Goal: Task Accomplishment & Management: Manage account settings

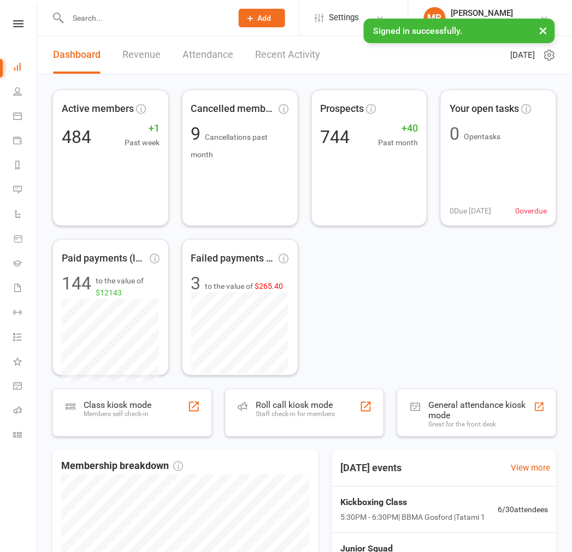
click at [112, 15] on input "text" at bounding box center [144, 17] width 160 height 15
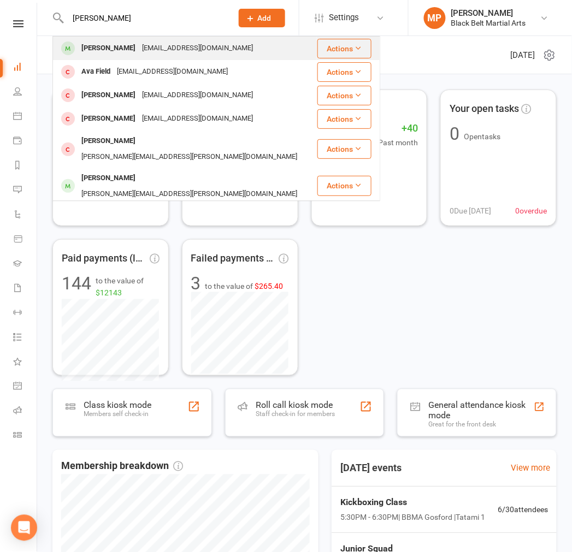
type input "[PERSON_NAME]"
click at [111, 52] on div "[PERSON_NAME]" at bounding box center [108, 48] width 61 height 16
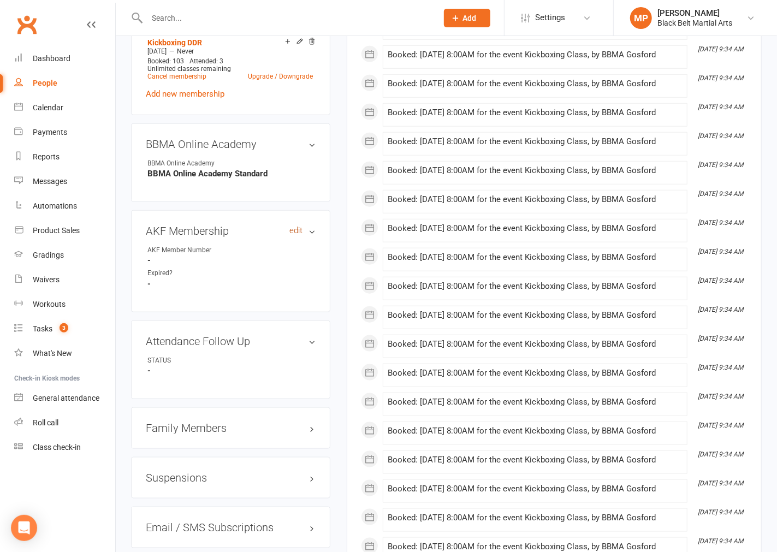
click at [290, 235] on link "edit" at bounding box center [295, 230] width 13 height 9
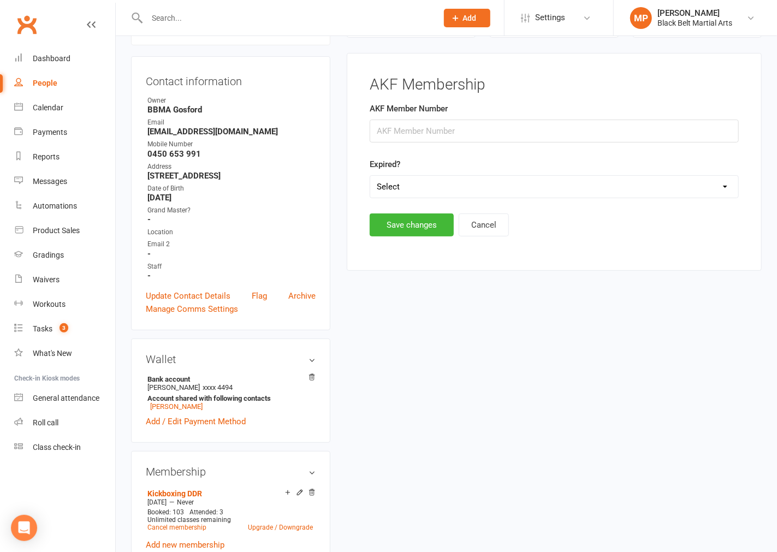
scroll to position [93, 0]
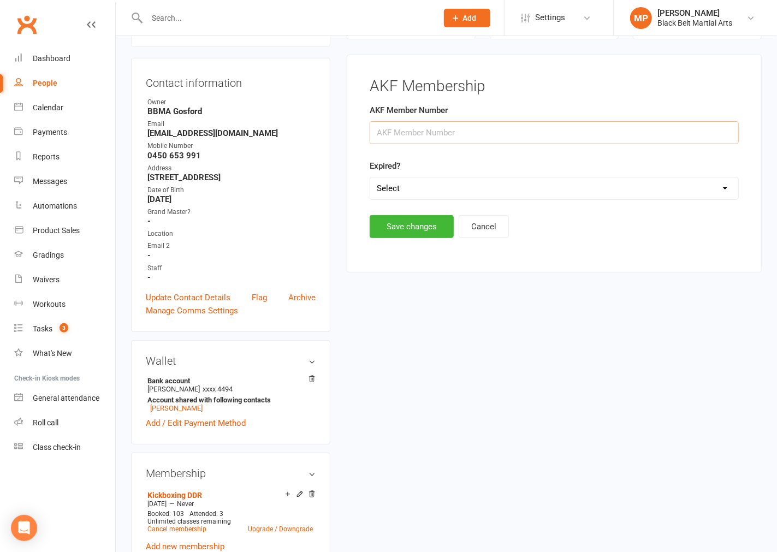
click at [432, 138] on input "string" at bounding box center [554, 132] width 369 height 23
type input "32614"
click at [416, 226] on button "Save changes" at bounding box center [412, 226] width 84 height 23
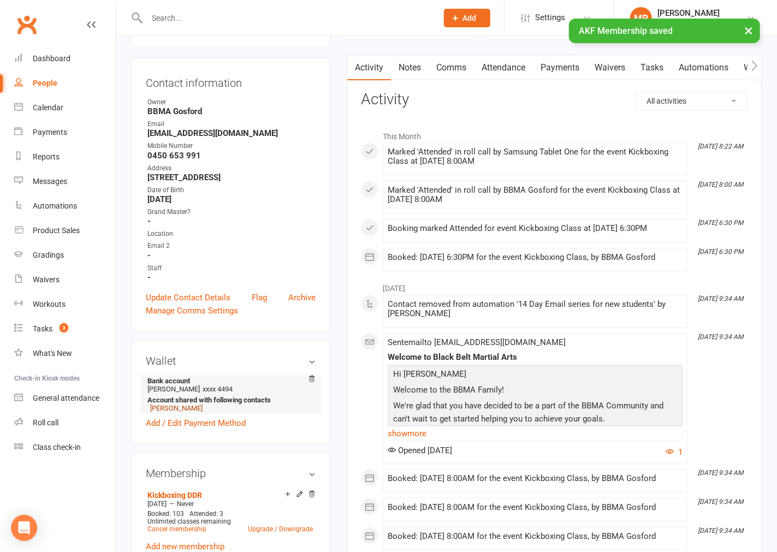
click at [180, 412] on link "[PERSON_NAME]" at bounding box center [176, 408] width 52 height 8
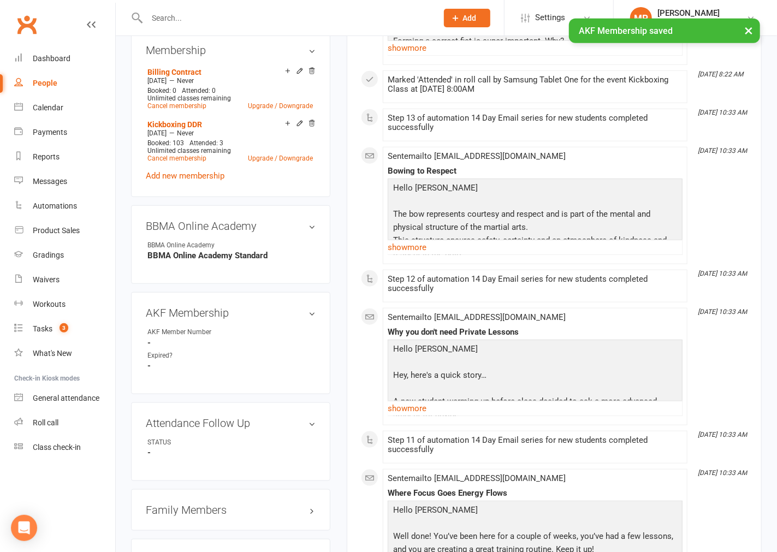
scroll to position [607, 0]
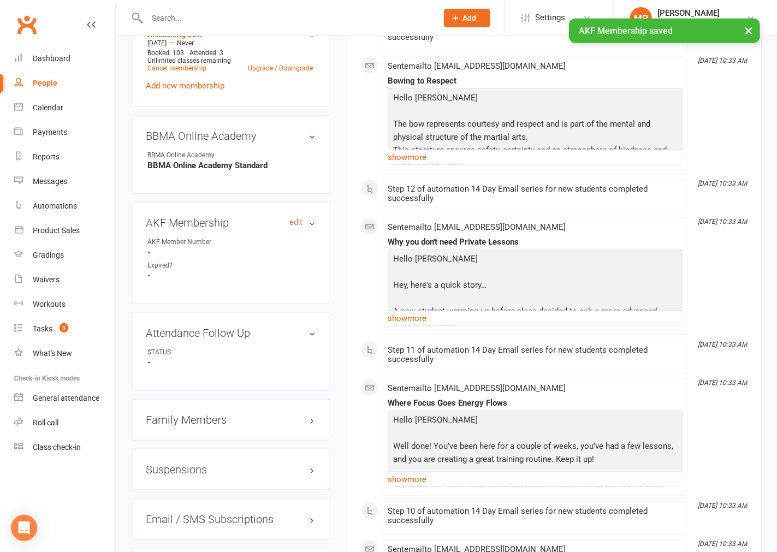
click at [294, 227] on link "edit" at bounding box center [295, 222] width 13 height 9
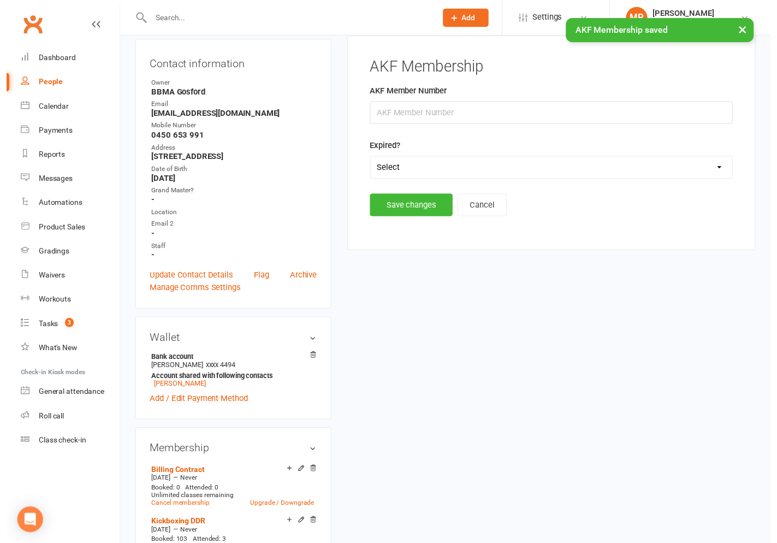
scroll to position [93, 0]
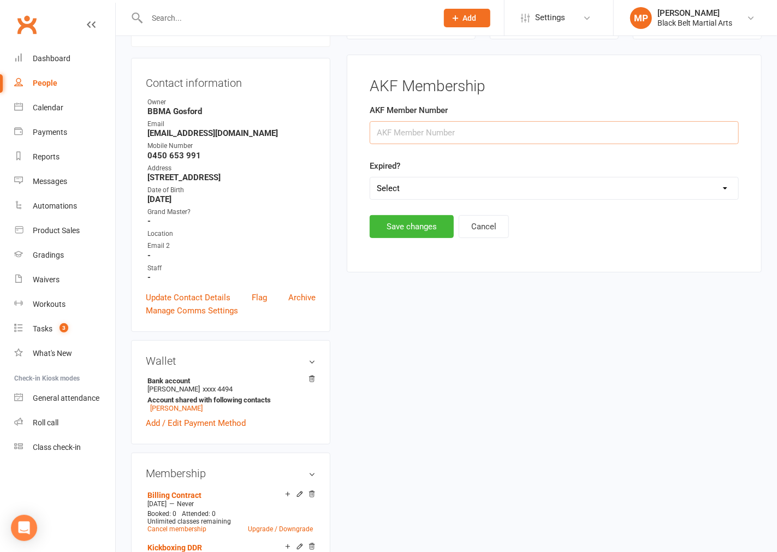
click at [444, 134] on input "string" at bounding box center [554, 132] width 369 height 23
type input "32613"
click at [408, 226] on button "Save changes" at bounding box center [412, 226] width 84 height 23
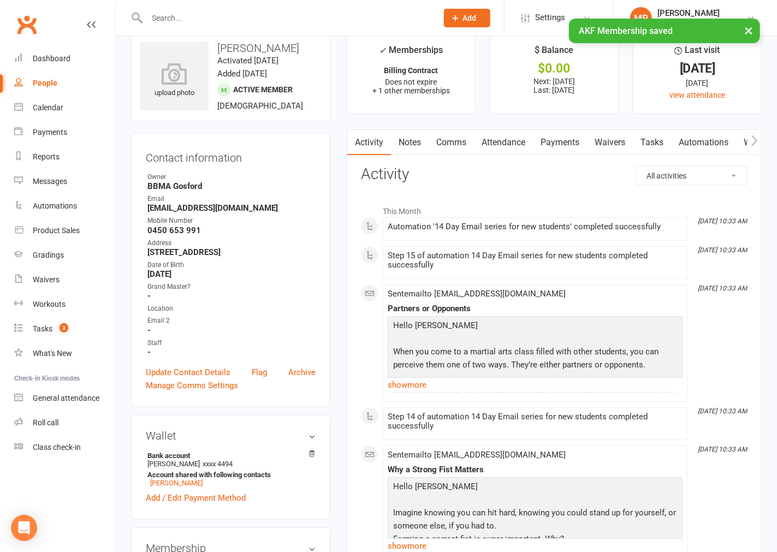
scroll to position [0, 0]
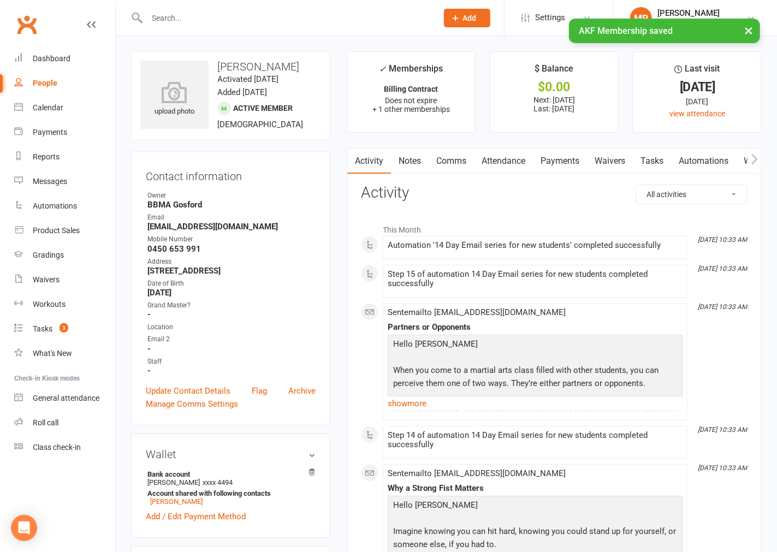
click at [210, 19] on div "× AKF Membership saved" at bounding box center [381, 19] width 763 height 0
click at [170, 16] on input "text" at bounding box center [287, 17] width 286 height 15
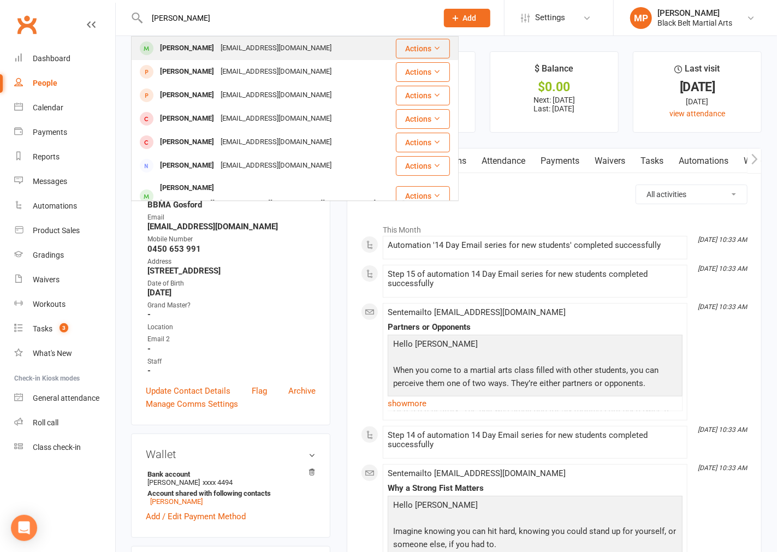
type input "[PERSON_NAME]"
click at [195, 49] on div "[PERSON_NAME]" at bounding box center [187, 48] width 61 height 16
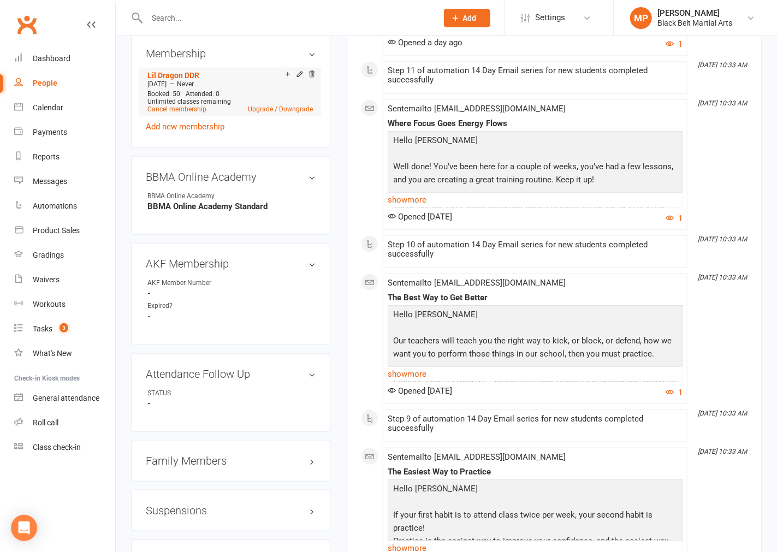
scroll to position [546, 0]
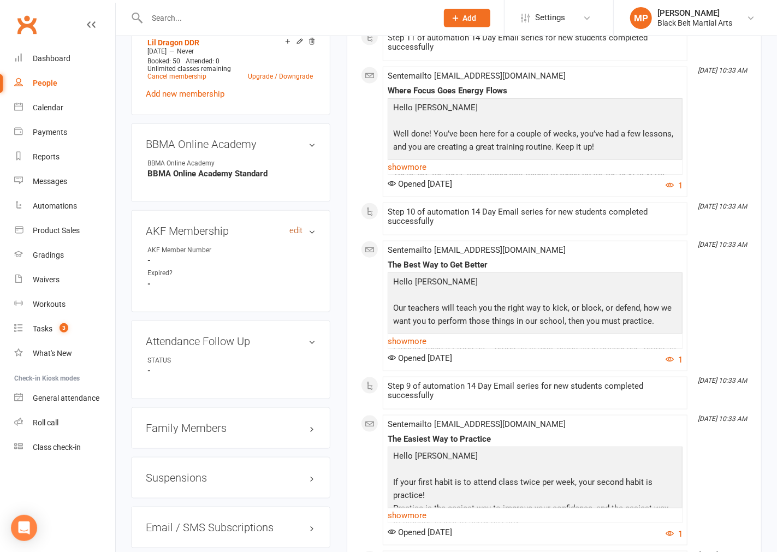
click at [298, 235] on link "edit" at bounding box center [295, 230] width 13 height 9
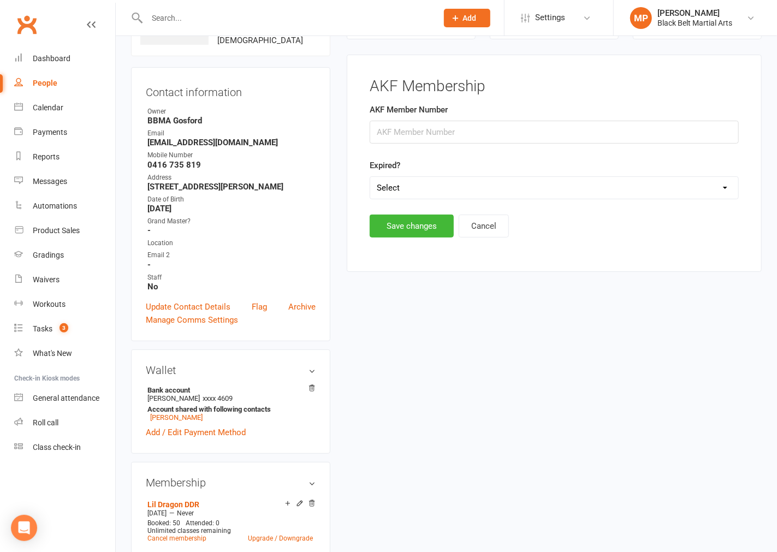
scroll to position [84, 0]
click at [427, 129] on input "string" at bounding box center [554, 132] width 369 height 23
type input "32603"
click at [410, 235] on button "Save changes" at bounding box center [412, 226] width 84 height 23
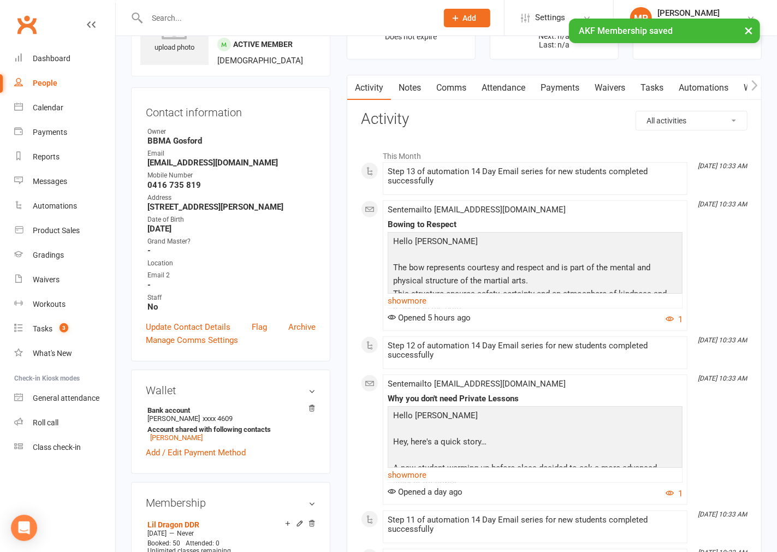
scroll to position [0, 0]
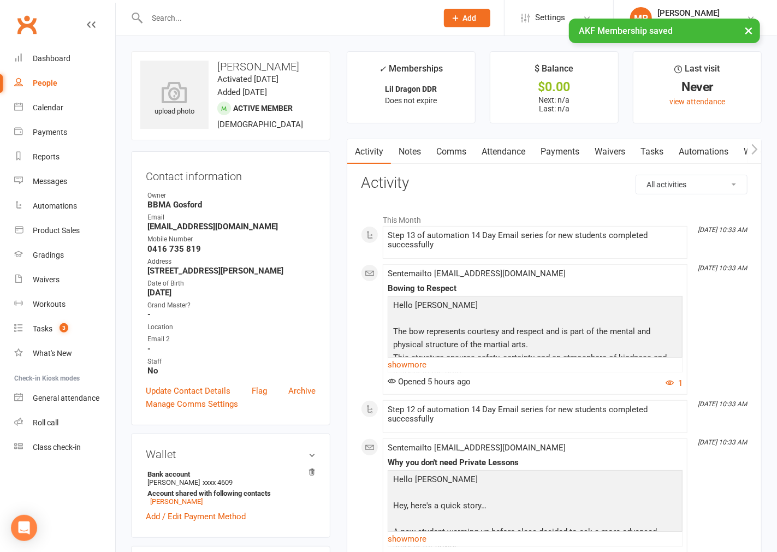
click at [183, 15] on input "text" at bounding box center [287, 17] width 286 height 15
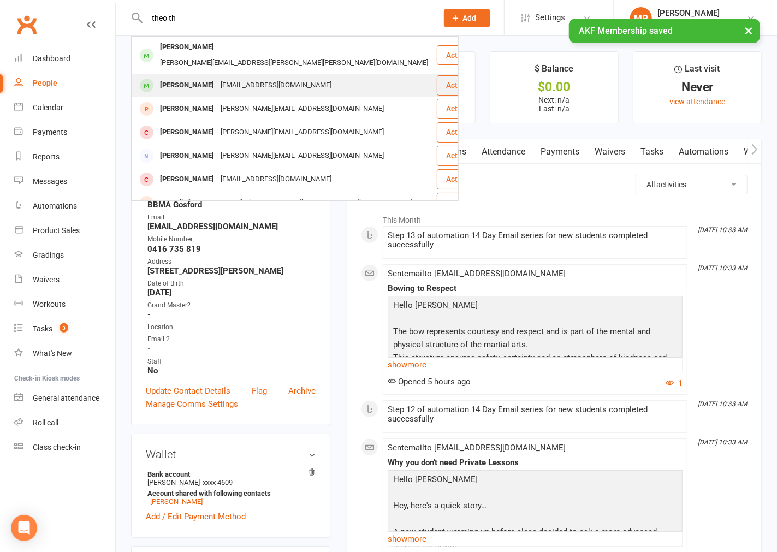
type input "theo th"
click at [190, 78] on div "[PERSON_NAME]" at bounding box center [187, 86] width 61 height 16
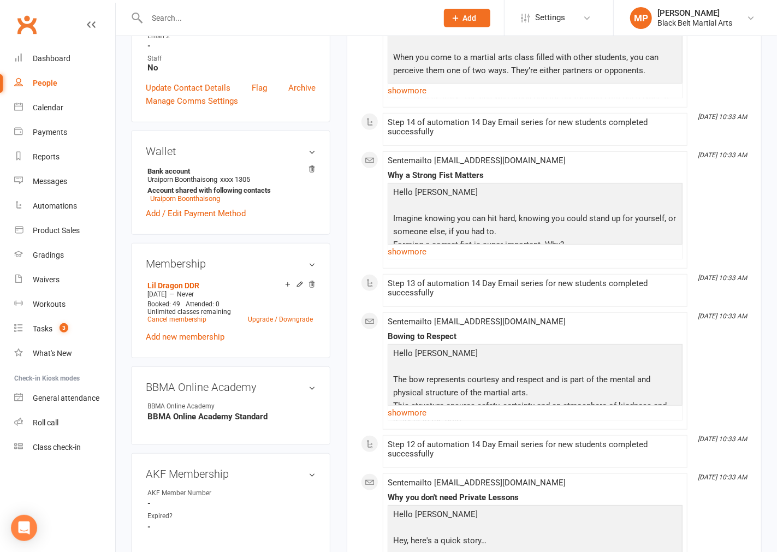
scroll to position [485, 0]
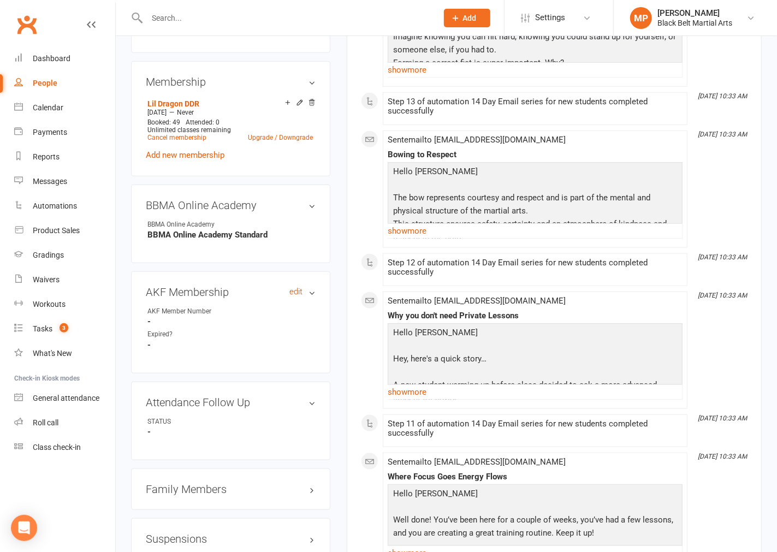
click at [293, 296] on link "edit" at bounding box center [295, 291] width 13 height 9
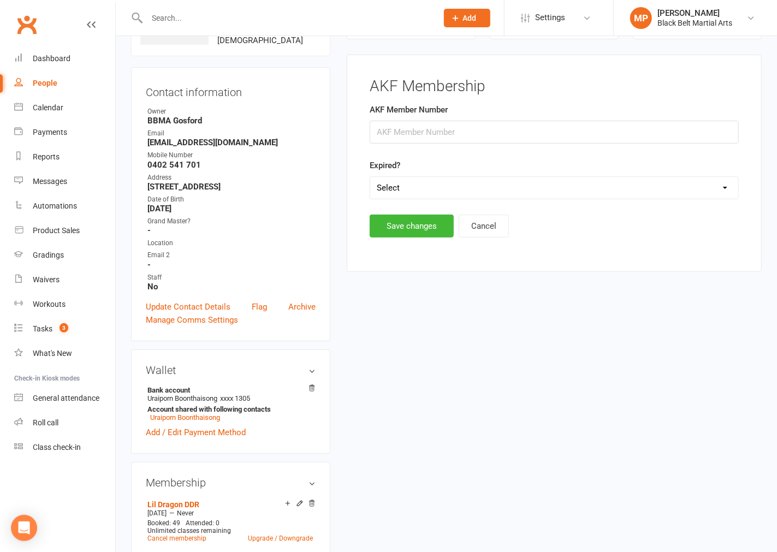
scroll to position [84, 0]
click at [429, 128] on input "string" at bounding box center [554, 132] width 369 height 23
type input "32543"
click at [406, 232] on button "Save changes" at bounding box center [412, 226] width 84 height 23
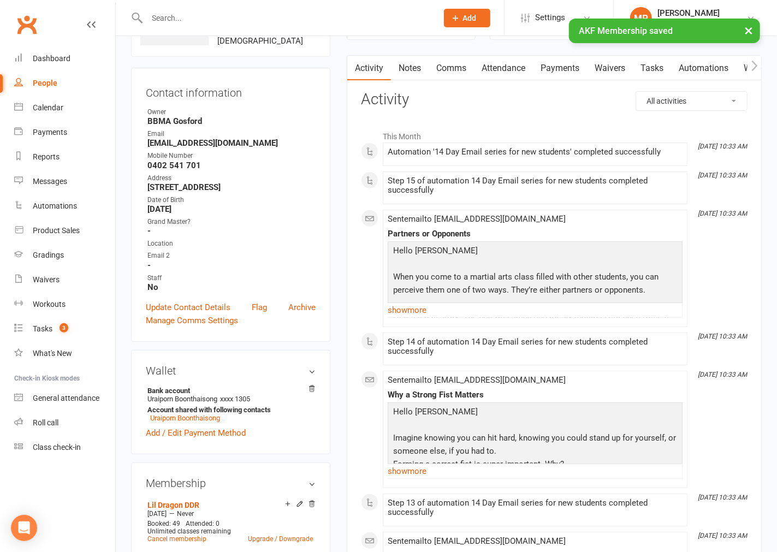
click at [203, 19] on div "× AKF Membership saved" at bounding box center [381, 19] width 763 height 0
click at [170, 19] on div "× AKF Membership saved" at bounding box center [381, 19] width 763 height 0
click at [170, 10] on input "text" at bounding box center [287, 17] width 286 height 15
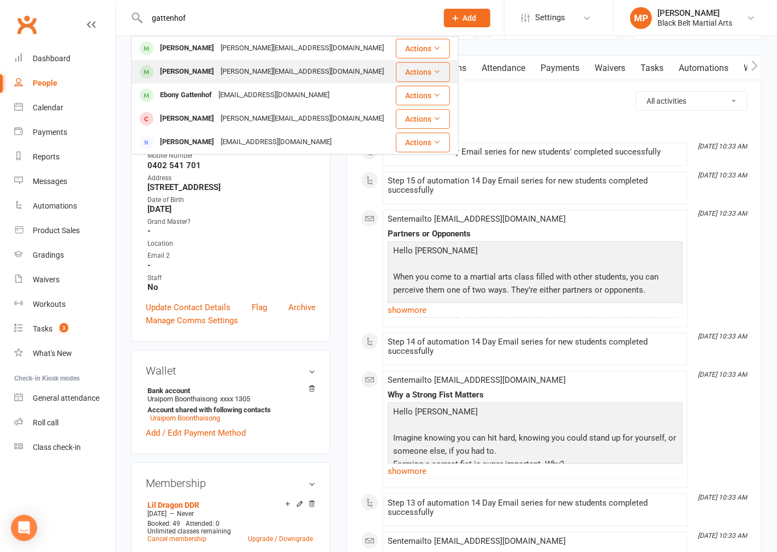
type input "gattenhof"
click at [227, 76] on div "[PERSON_NAME][EMAIL_ADDRESS][DOMAIN_NAME]" at bounding box center [302, 72] width 170 height 16
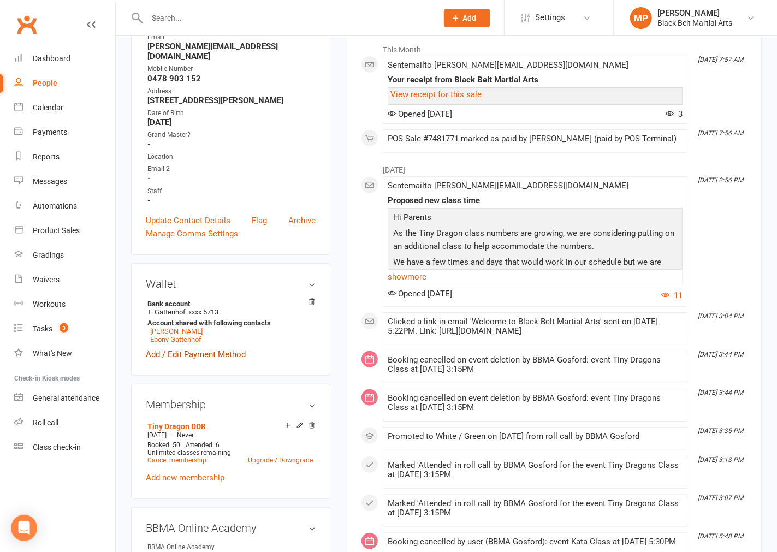
scroll to position [182, 0]
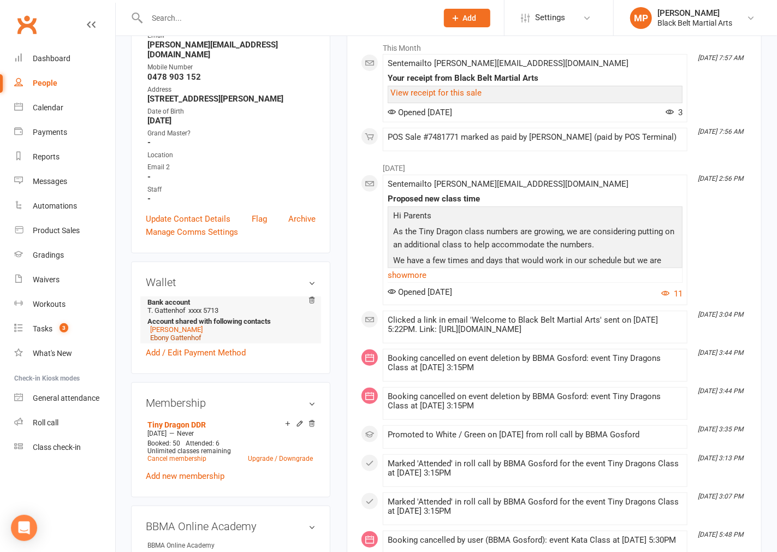
click at [193, 340] on link "Ebony Gattenhof" at bounding box center [175, 338] width 51 height 8
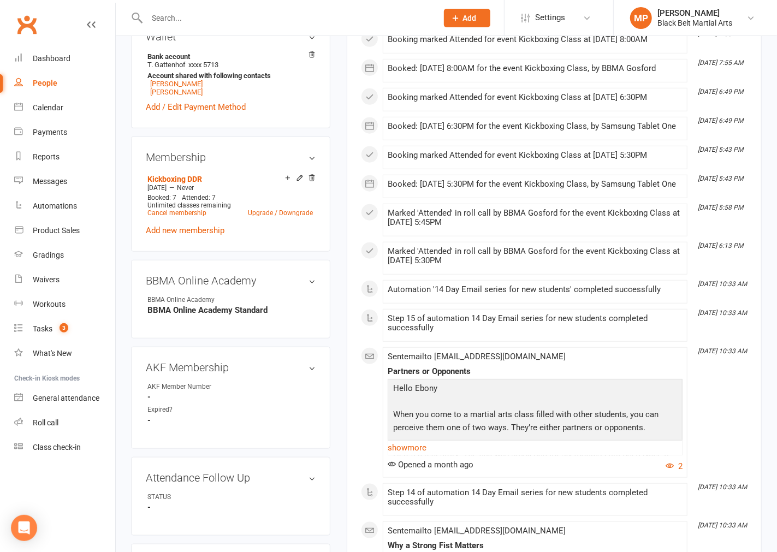
scroll to position [424, 0]
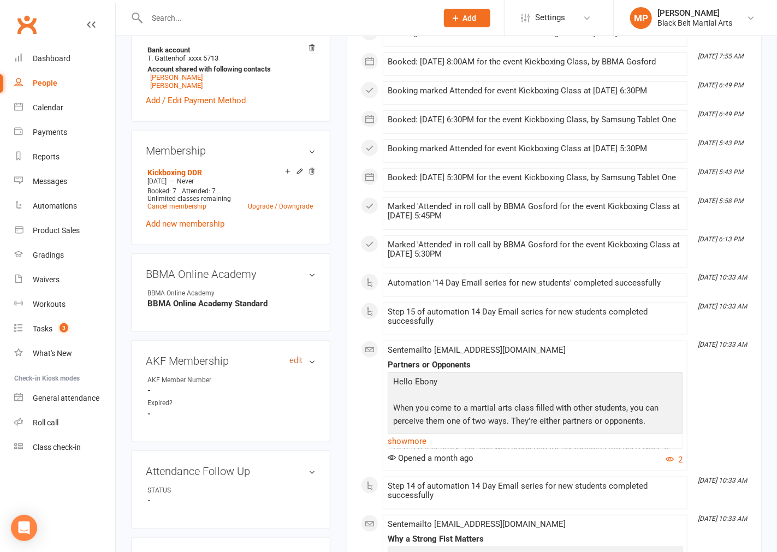
click at [297, 365] on link "edit" at bounding box center [295, 360] width 13 height 9
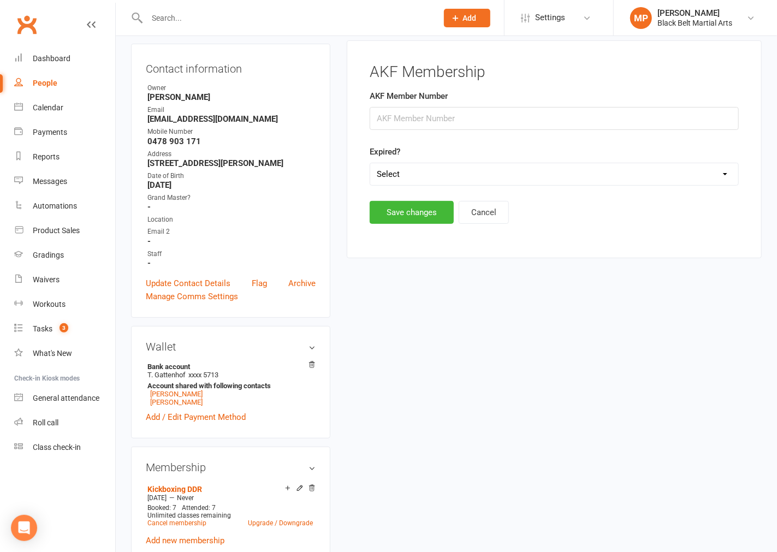
scroll to position [93, 0]
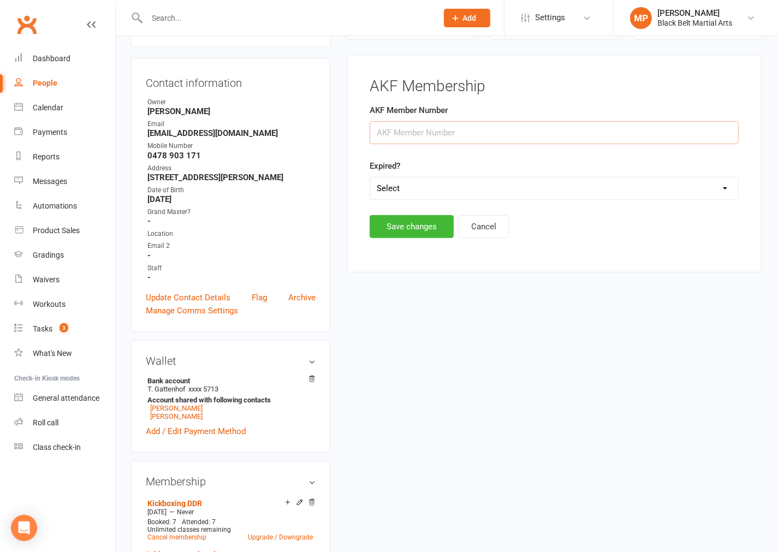
click at [477, 133] on input "string" at bounding box center [554, 132] width 369 height 23
type input "32541"
click at [425, 231] on button "Save changes" at bounding box center [412, 226] width 84 height 23
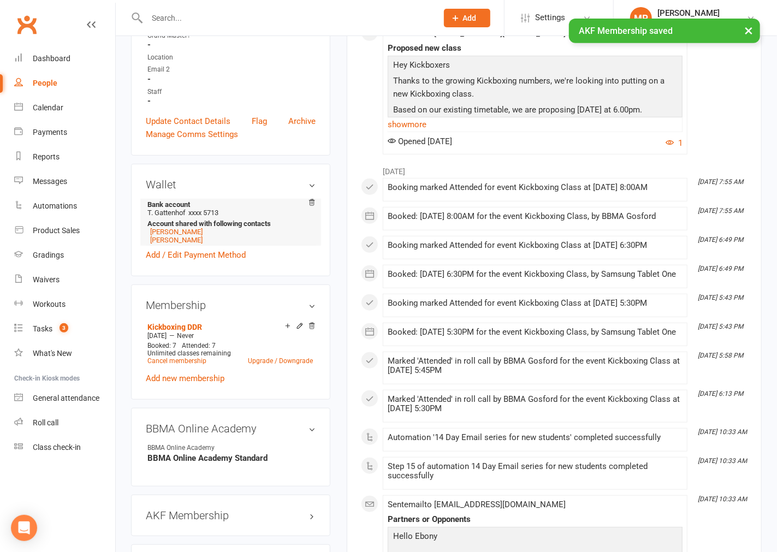
scroll to position [275, 0]
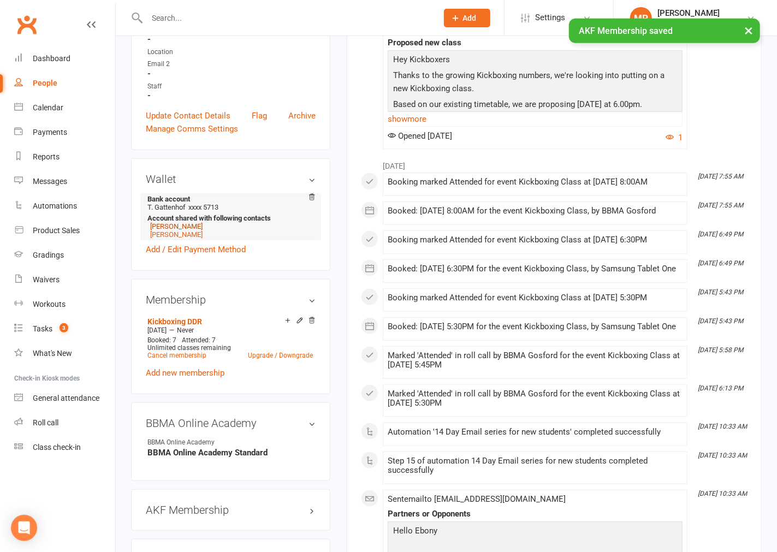
click at [187, 230] on link "[PERSON_NAME]" at bounding box center [176, 226] width 52 height 8
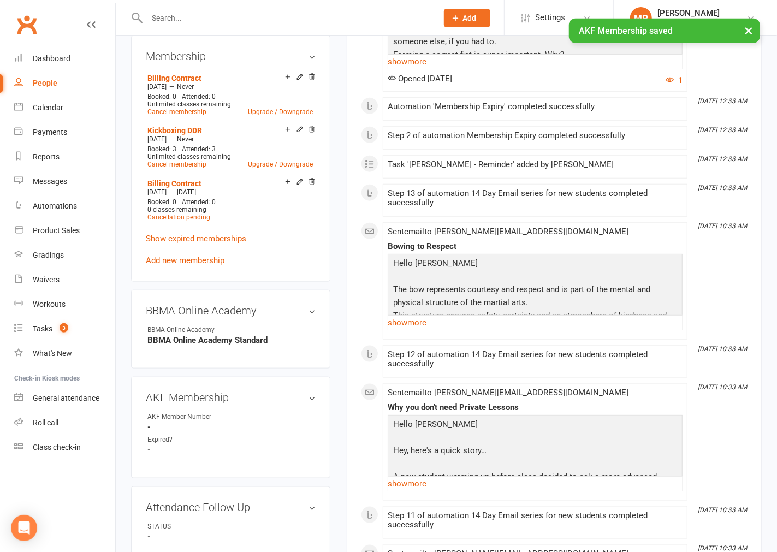
scroll to position [546, 0]
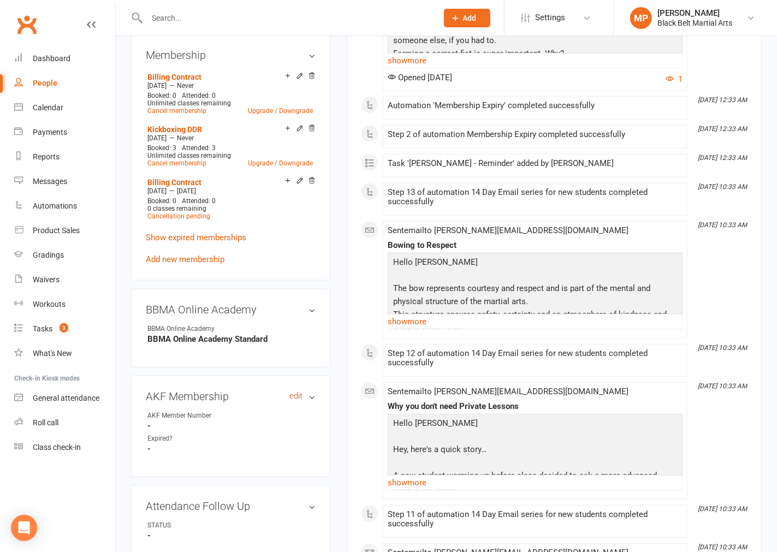
click at [295, 401] on link "edit" at bounding box center [295, 396] width 13 height 9
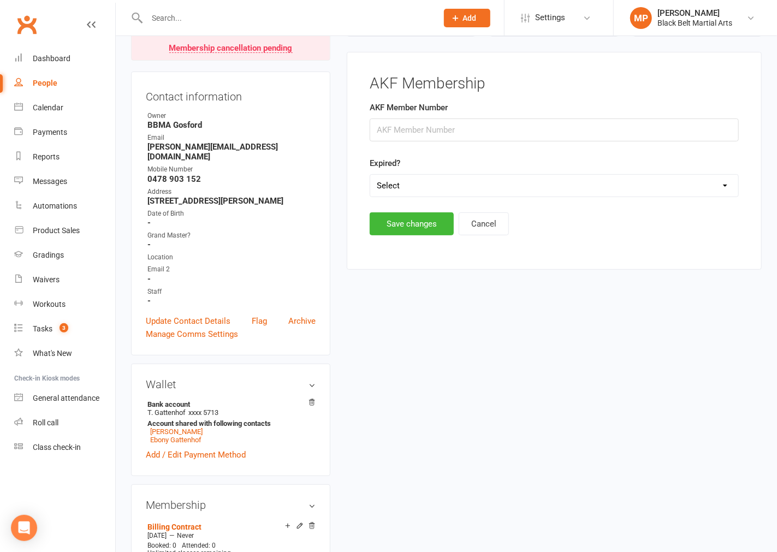
scroll to position [93, 0]
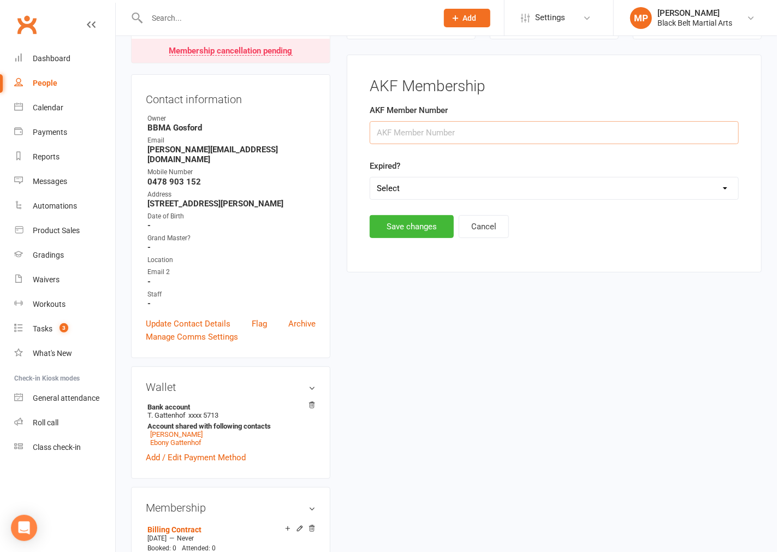
click at [441, 134] on input "string" at bounding box center [554, 132] width 369 height 23
type input "32539"
click at [408, 227] on button "Save changes" at bounding box center [412, 226] width 84 height 23
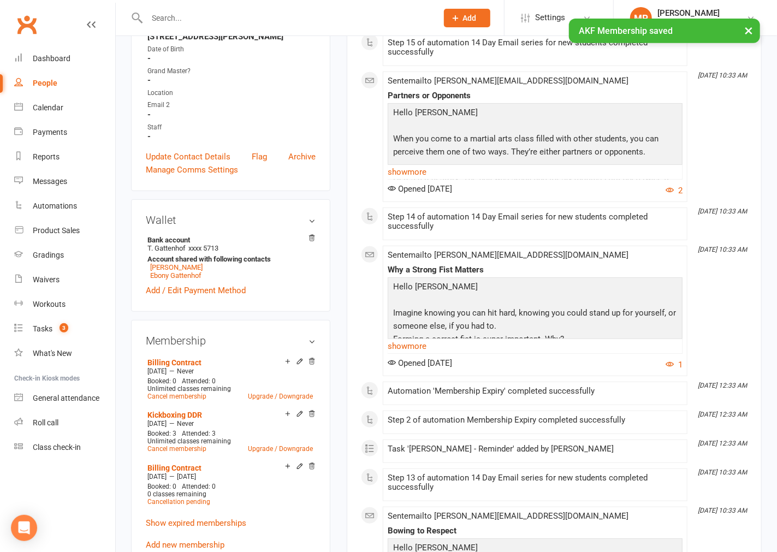
scroll to position [275, 0]
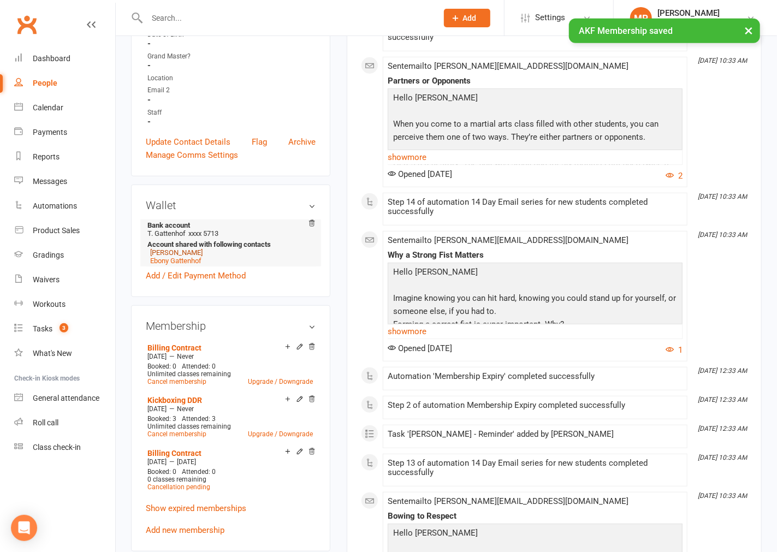
click at [182, 257] on link "[PERSON_NAME]" at bounding box center [176, 252] width 52 height 8
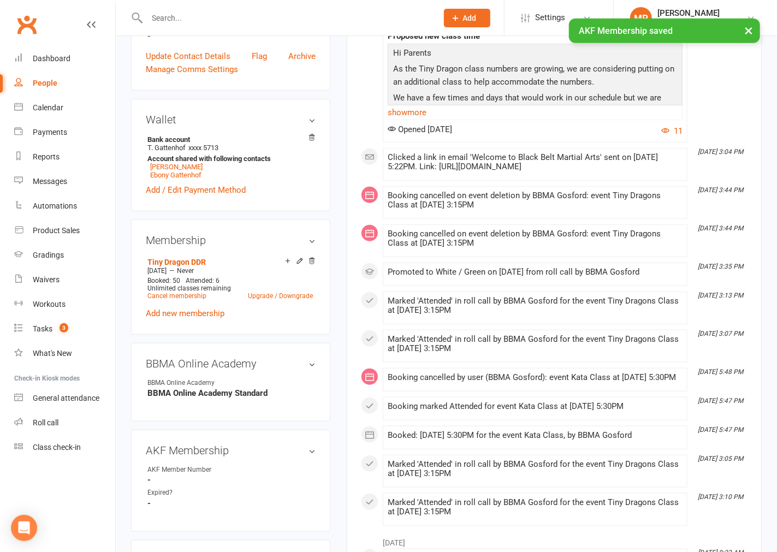
scroll to position [424, 0]
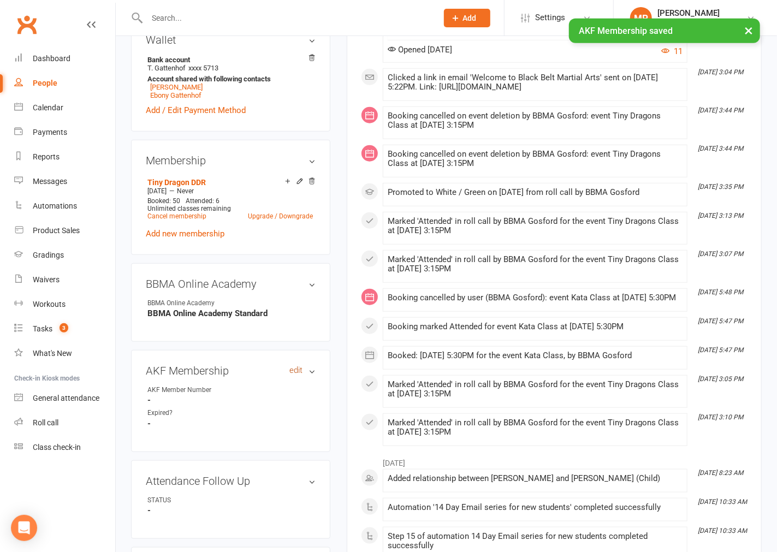
click at [296, 368] on link "edit" at bounding box center [295, 370] width 13 height 9
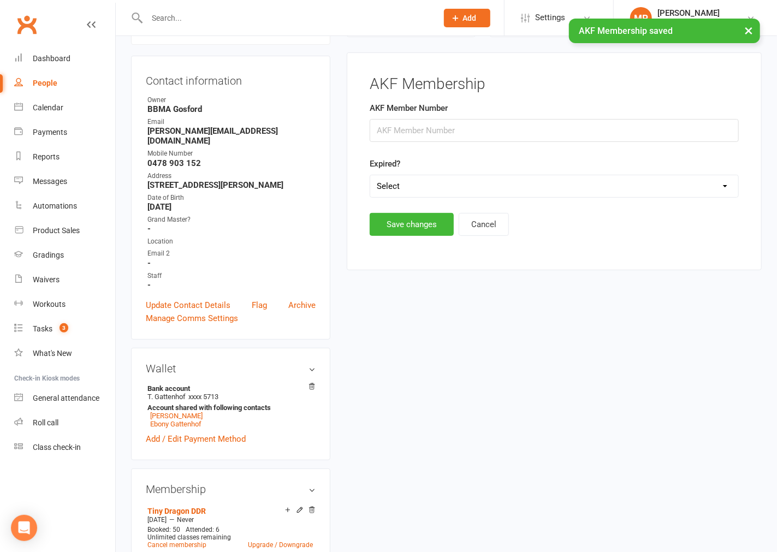
scroll to position [93, 0]
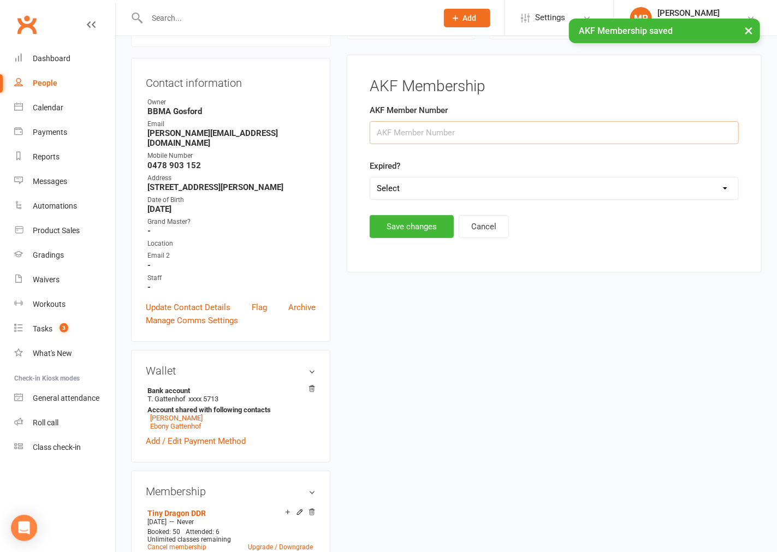
click at [435, 140] on input "string" at bounding box center [554, 132] width 369 height 23
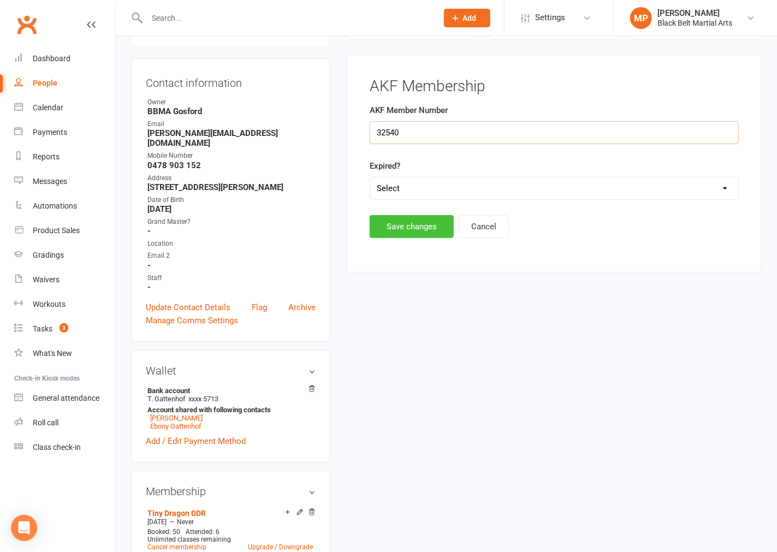
type input "32540"
click at [402, 226] on button "Save changes" at bounding box center [412, 226] width 84 height 23
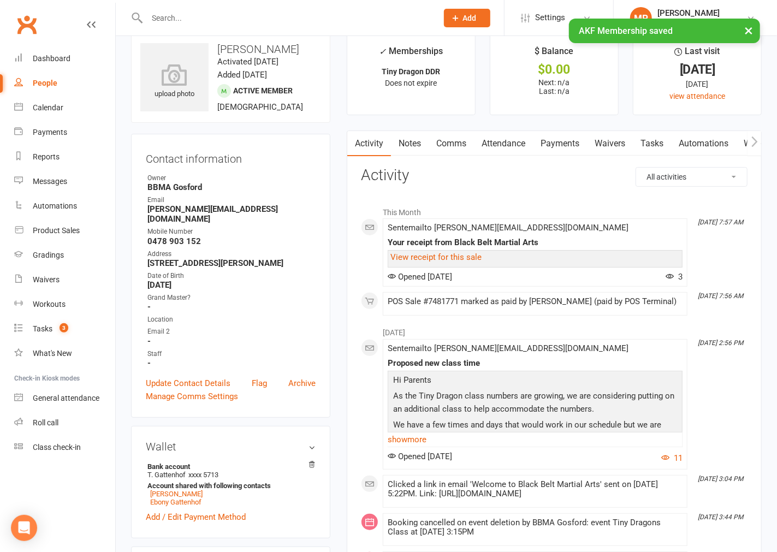
scroll to position [0, 0]
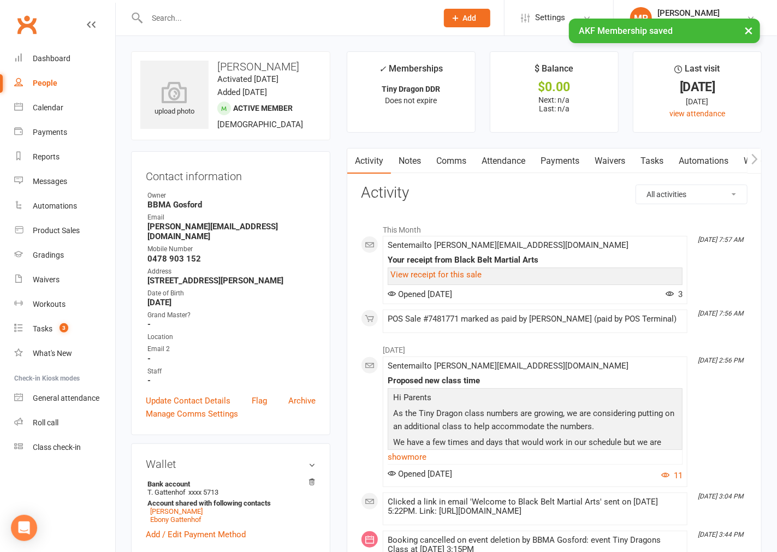
click at [166, 15] on input "text" at bounding box center [287, 17] width 286 height 15
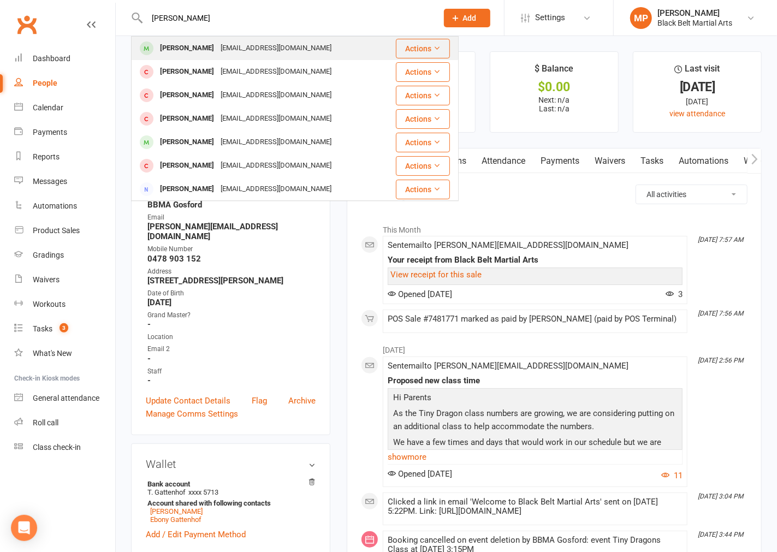
type input "[PERSON_NAME]"
click at [217, 55] on div "[EMAIL_ADDRESS][DOMAIN_NAME]" at bounding box center [275, 48] width 117 height 16
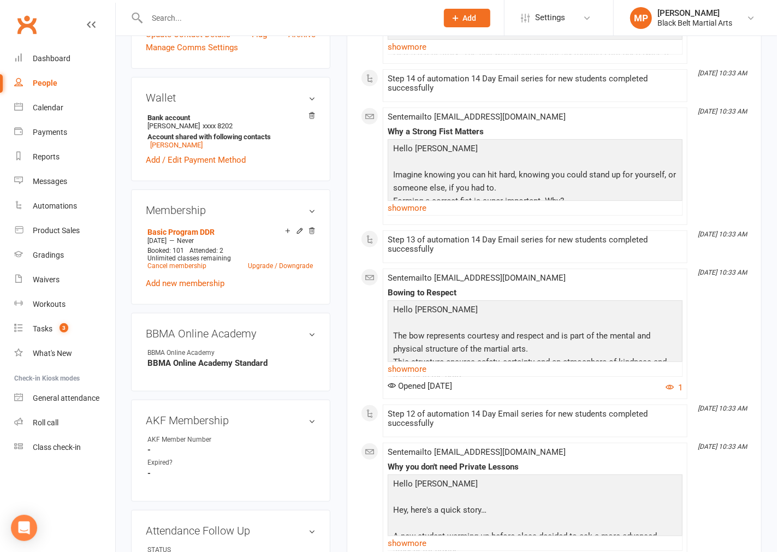
scroll to position [424, 0]
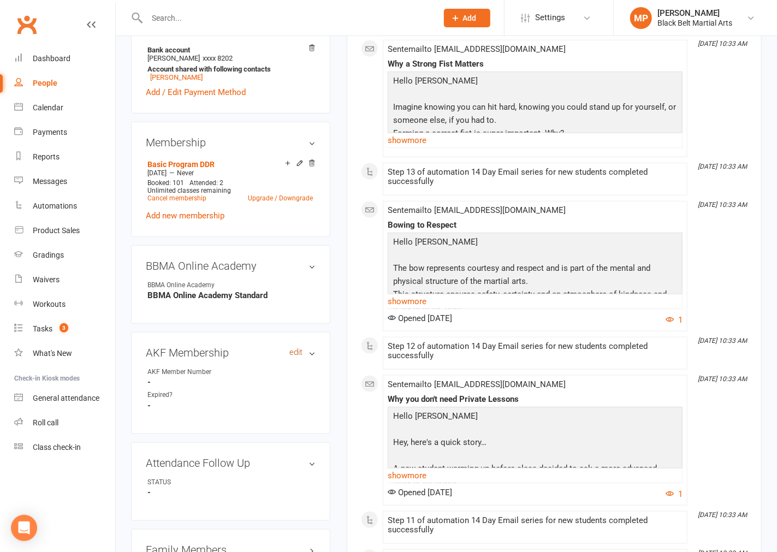
click at [296, 357] on link "edit" at bounding box center [295, 352] width 13 height 9
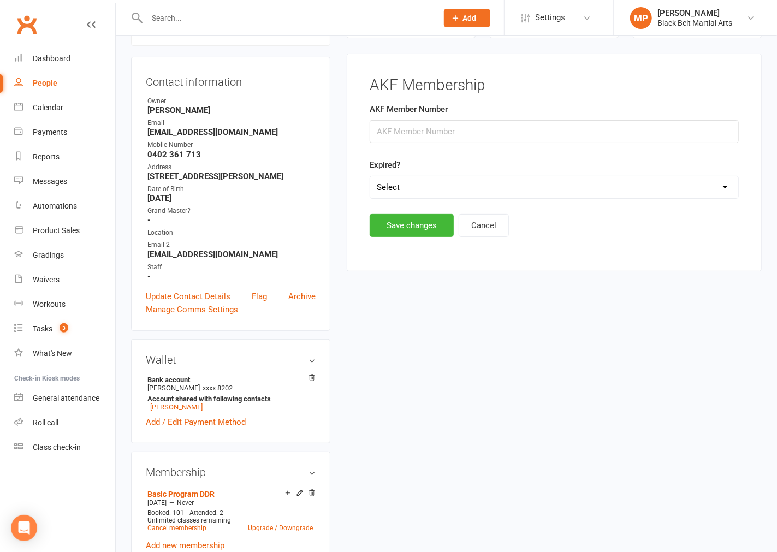
scroll to position [93, 0]
click at [455, 138] on input "string" at bounding box center [554, 132] width 369 height 23
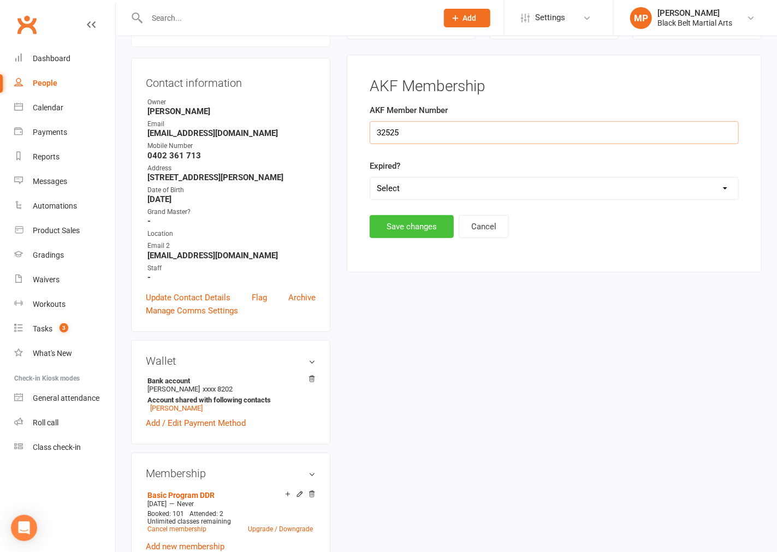
type input "32525"
click at [402, 226] on button "Save changes" at bounding box center [412, 226] width 84 height 23
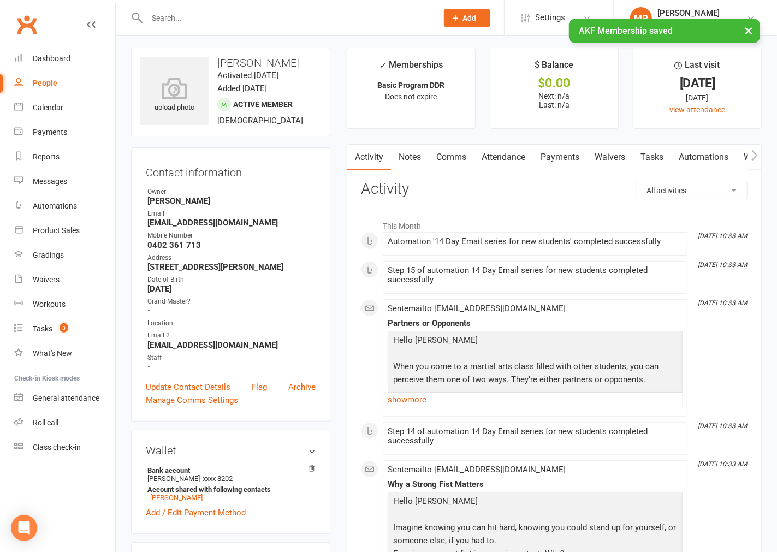
scroll to position [0, 0]
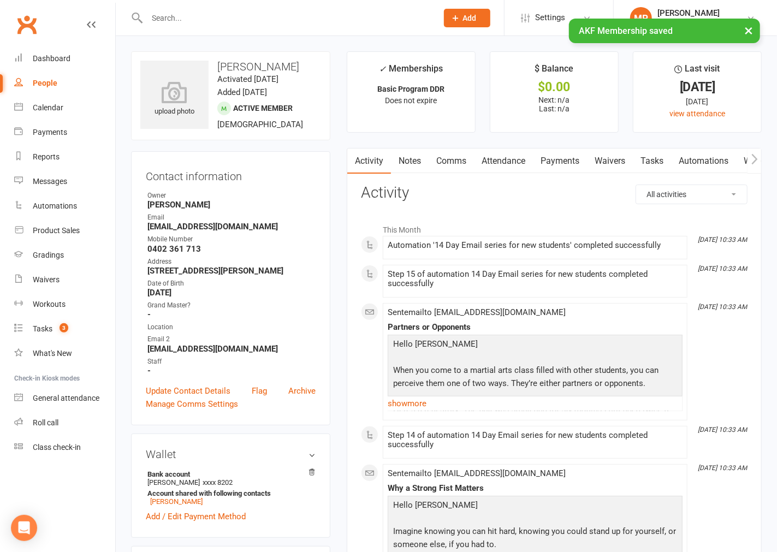
click at [188, 19] on div "× AKF Membership saved" at bounding box center [381, 19] width 763 height 0
click at [161, 16] on input "text" at bounding box center [287, 17] width 286 height 15
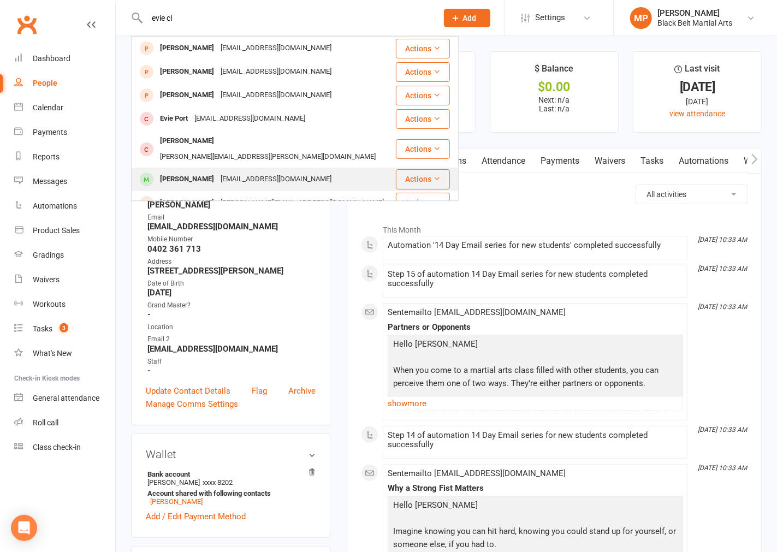
type input "evie cl"
click at [192, 171] on div "[PERSON_NAME]" at bounding box center [187, 179] width 61 height 16
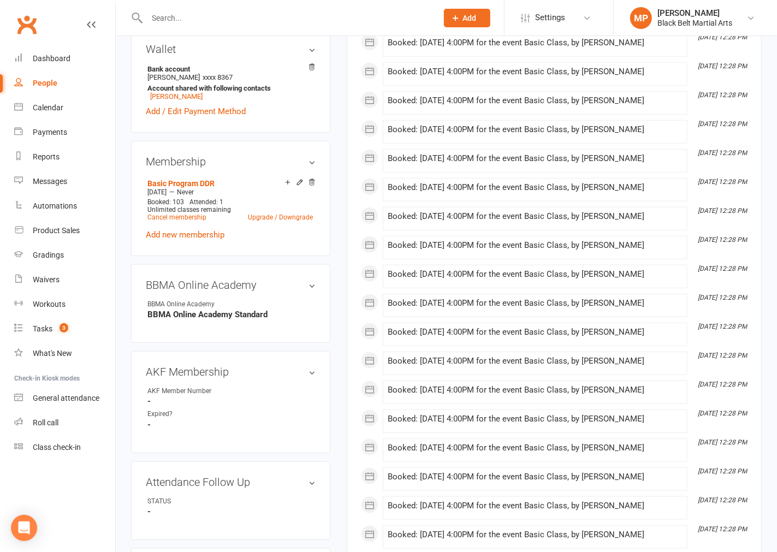
scroll to position [485, 0]
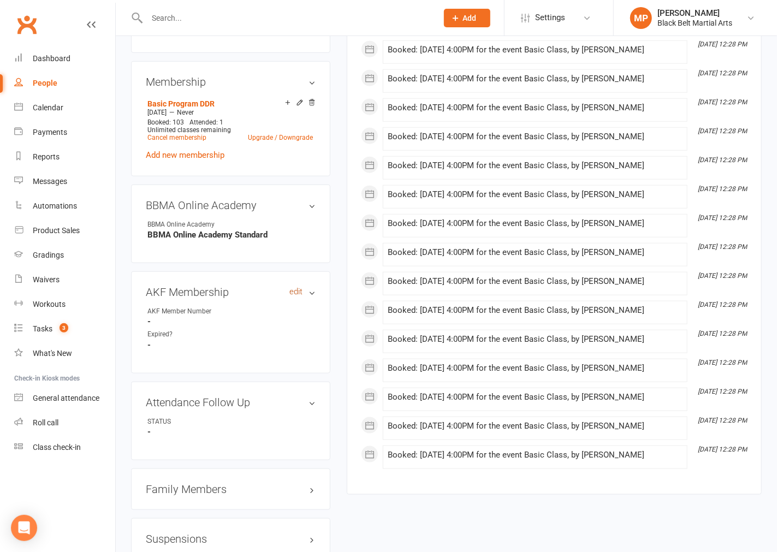
click at [297, 296] on link "edit" at bounding box center [295, 291] width 13 height 9
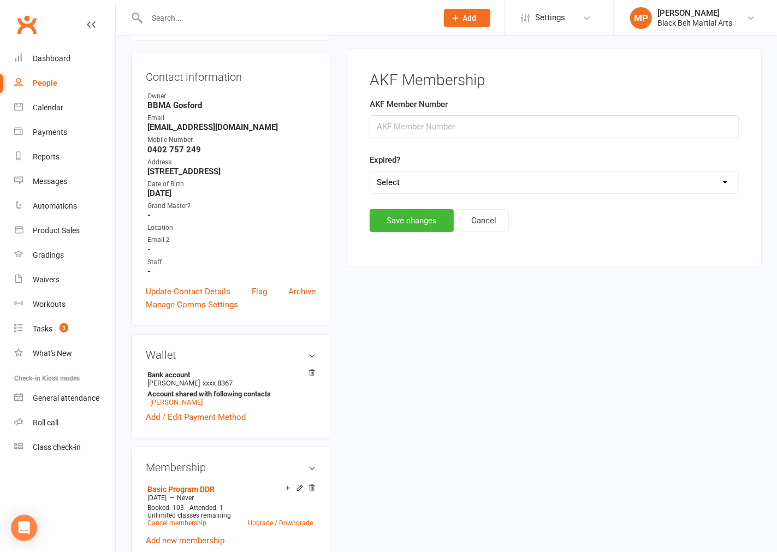
scroll to position [93, 0]
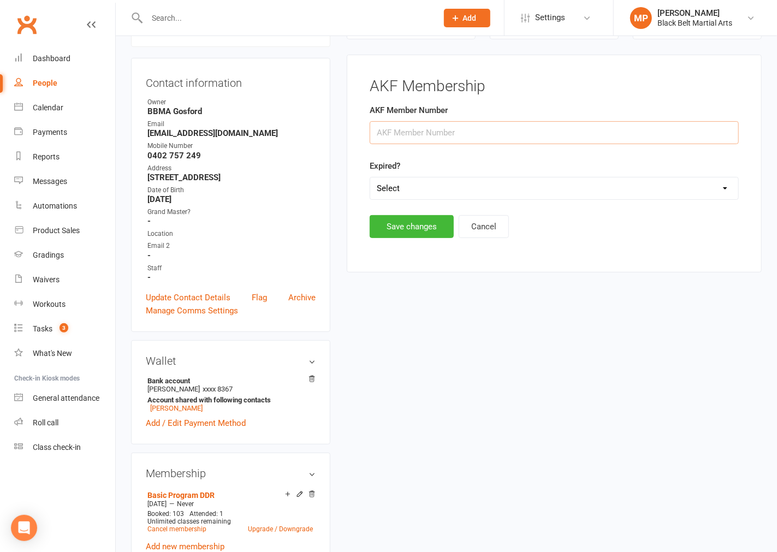
click at [454, 128] on input "string" at bounding box center [554, 132] width 369 height 23
type input "32496"
click at [400, 225] on button "Save changes" at bounding box center [412, 226] width 84 height 23
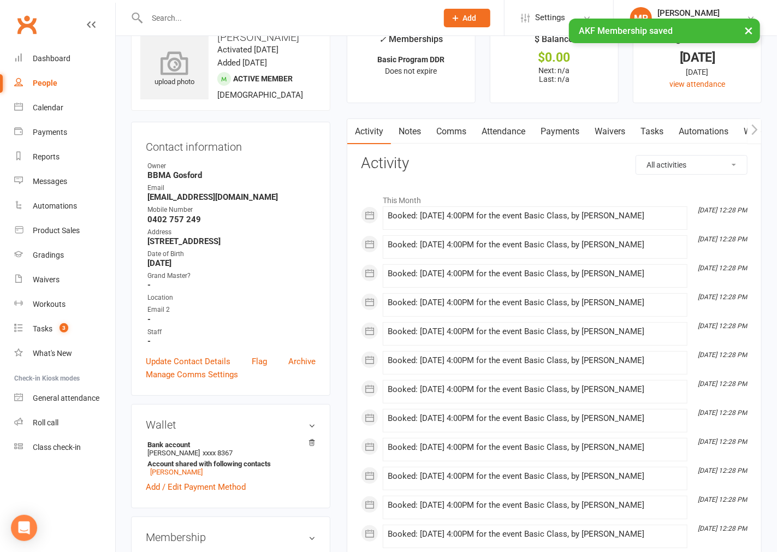
scroll to position [0, 0]
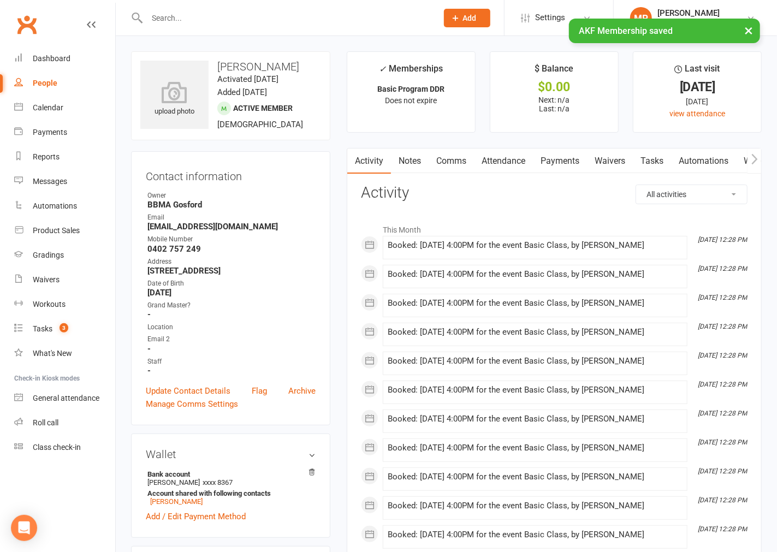
click at [157, 13] on input "text" at bounding box center [287, 17] width 286 height 15
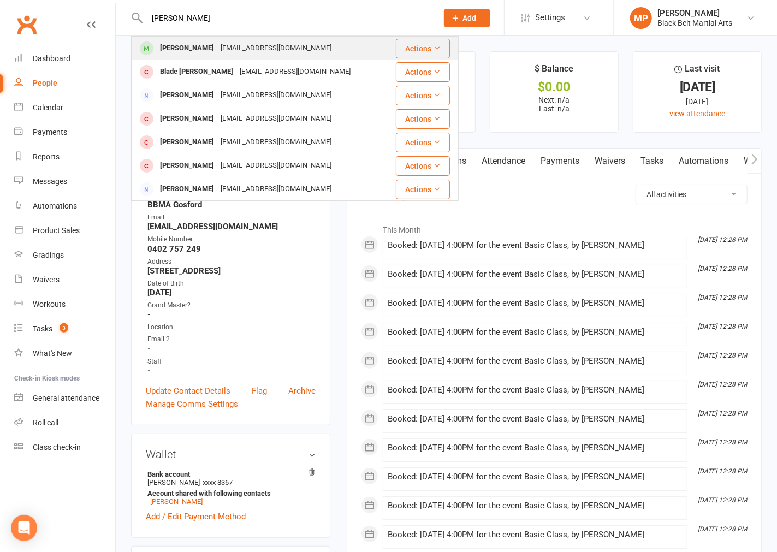
type input "[PERSON_NAME]"
click at [195, 49] on div "[PERSON_NAME]" at bounding box center [187, 48] width 61 height 16
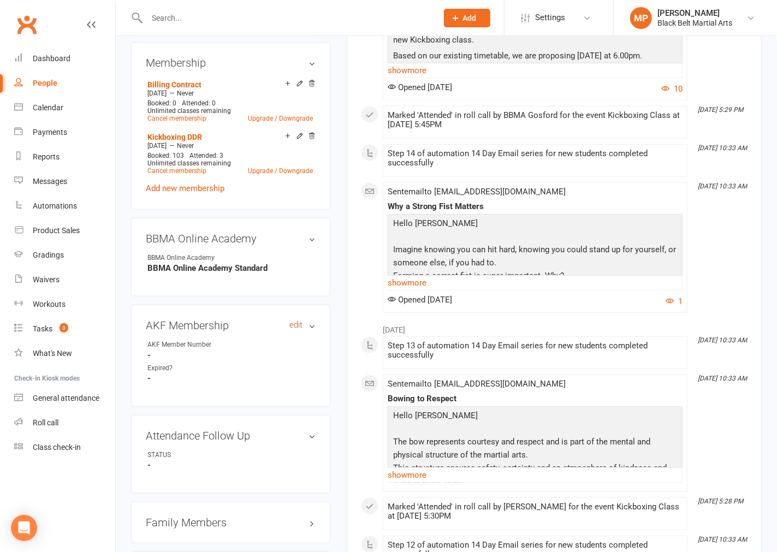
click at [293, 330] on link "edit" at bounding box center [295, 325] width 13 height 9
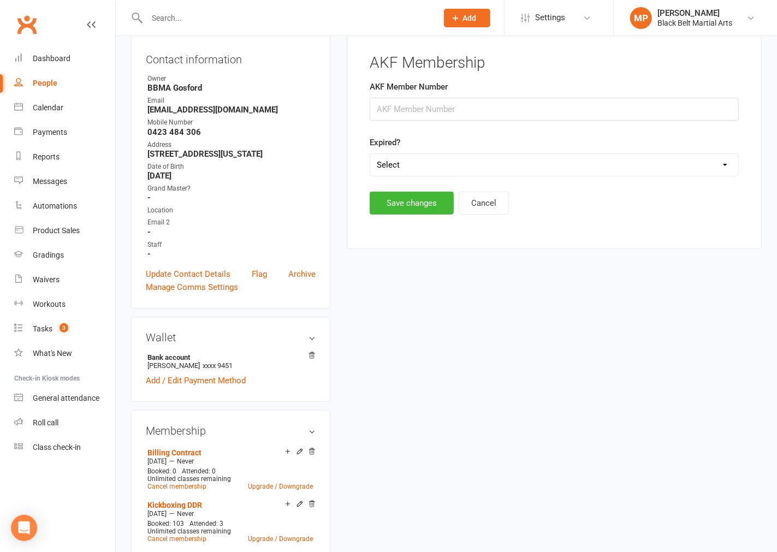
scroll to position [93, 0]
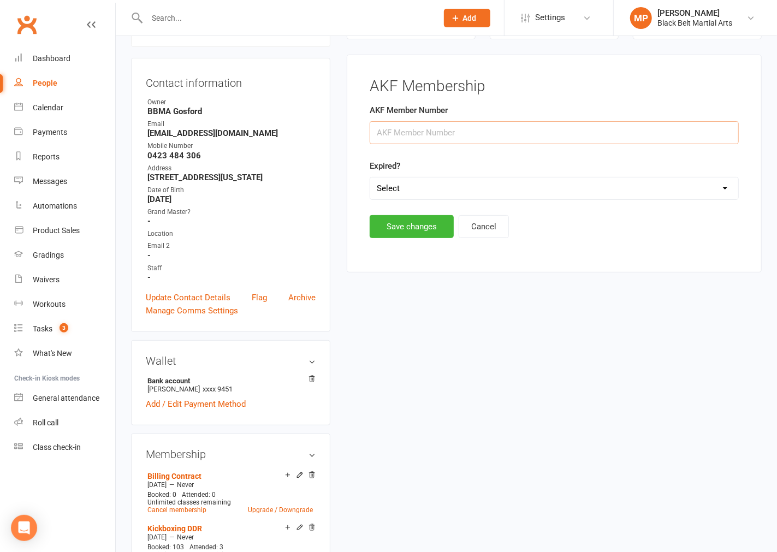
click at [444, 132] on input "string" at bounding box center [554, 132] width 369 height 23
type input "32333"
click at [402, 226] on button "Save changes" at bounding box center [412, 226] width 84 height 23
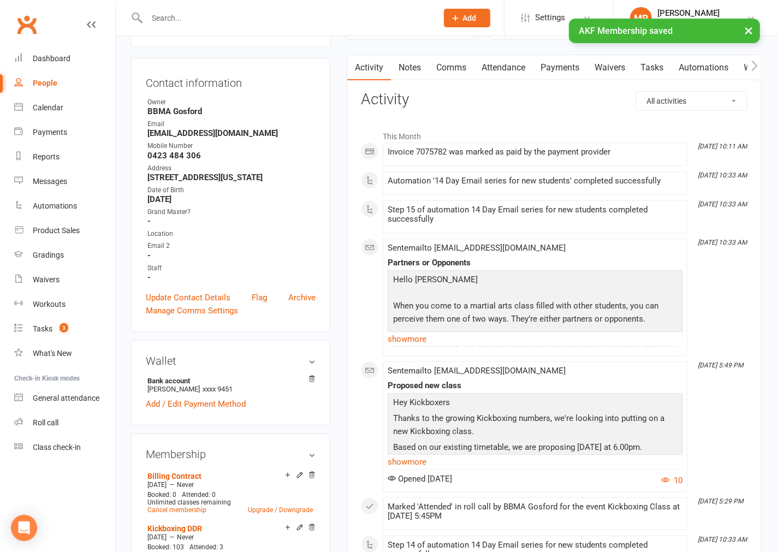
click at [164, 11] on input "text" at bounding box center [287, 17] width 286 height 15
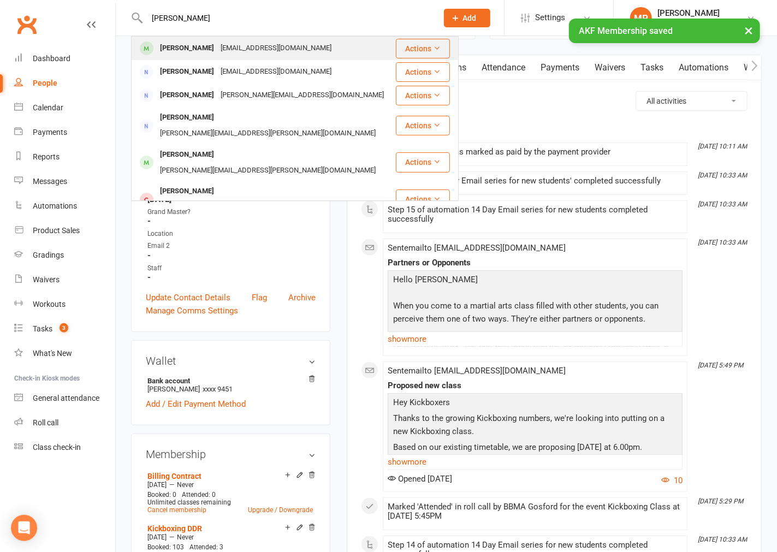
type input "[PERSON_NAME]"
click at [175, 51] on div "[PERSON_NAME]" at bounding box center [187, 48] width 61 height 16
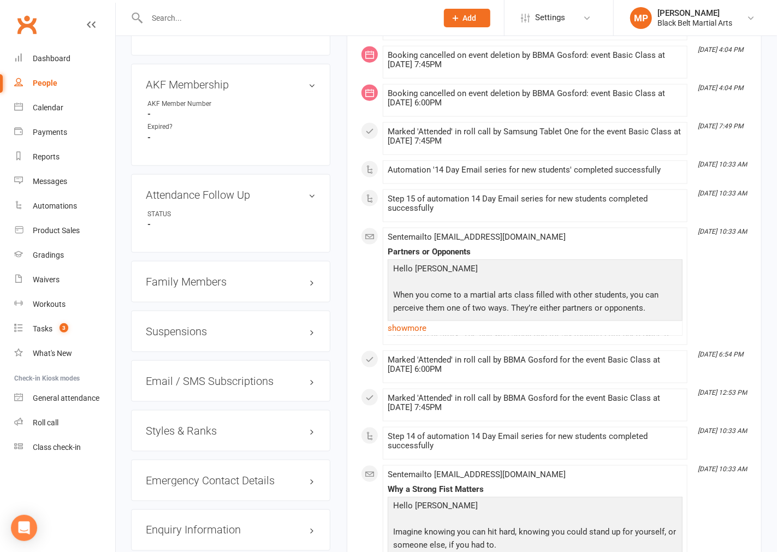
scroll to position [667, 0]
click at [293, 88] on link "edit" at bounding box center [295, 83] width 13 height 9
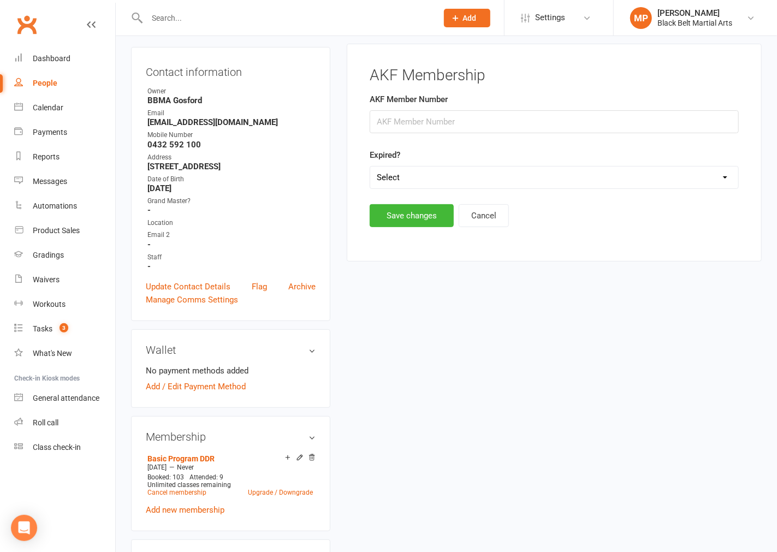
scroll to position [93, 0]
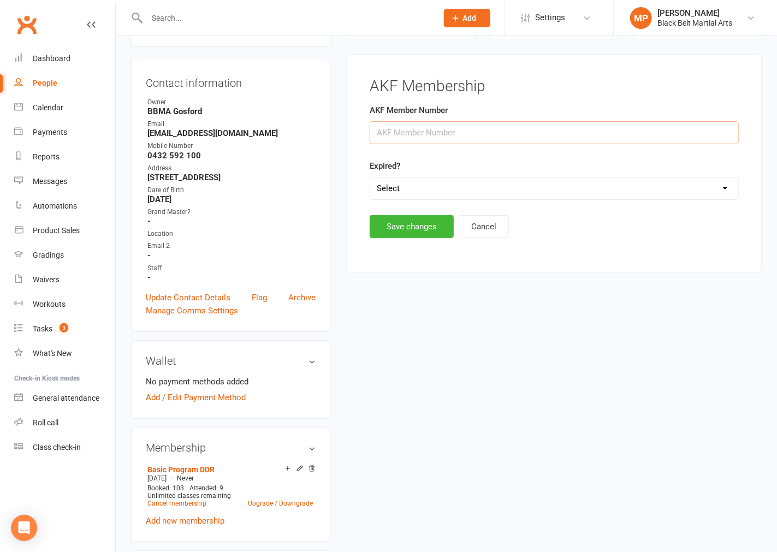
click at [421, 126] on input "string" at bounding box center [554, 132] width 369 height 23
type input "32194"
click at [402, 226] on button "Save changes" at bounding box center [412, 226] width 84 height 23
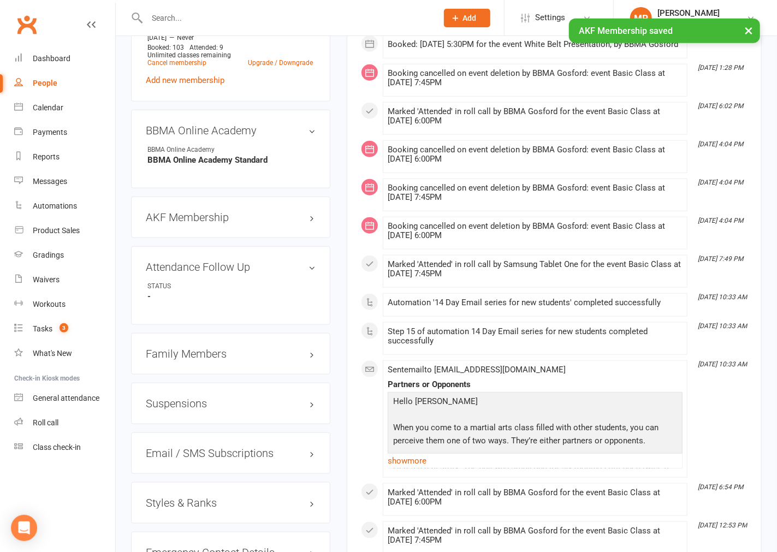
scroll to position [336, 0]
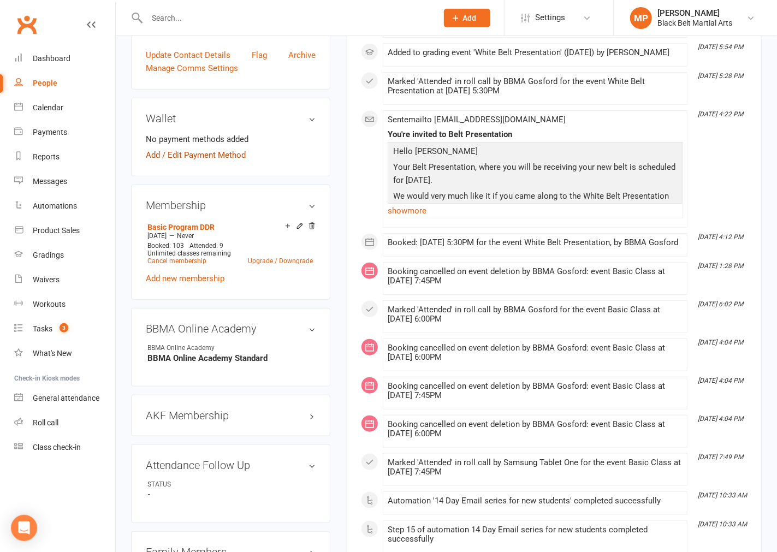
click at [193, 162] on link "Add / Edit Payment Method" at bounding box center [196, 155] width 100 height 13
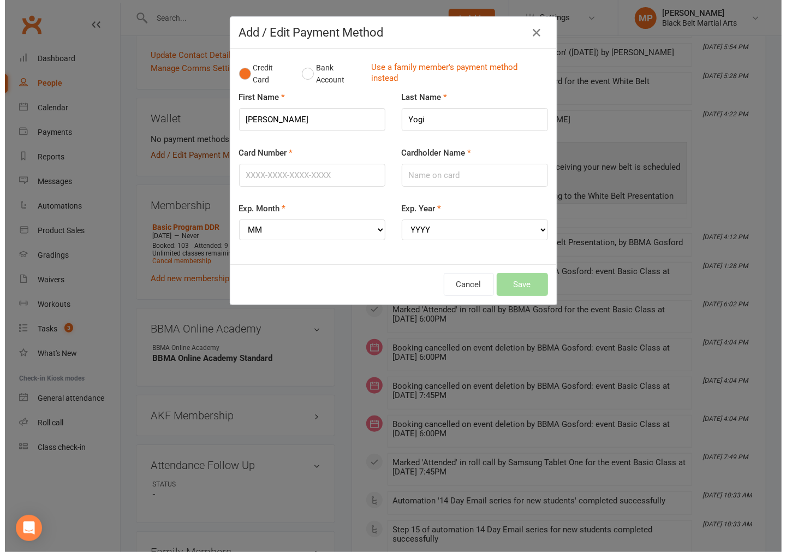
scroll to position [323, 0]
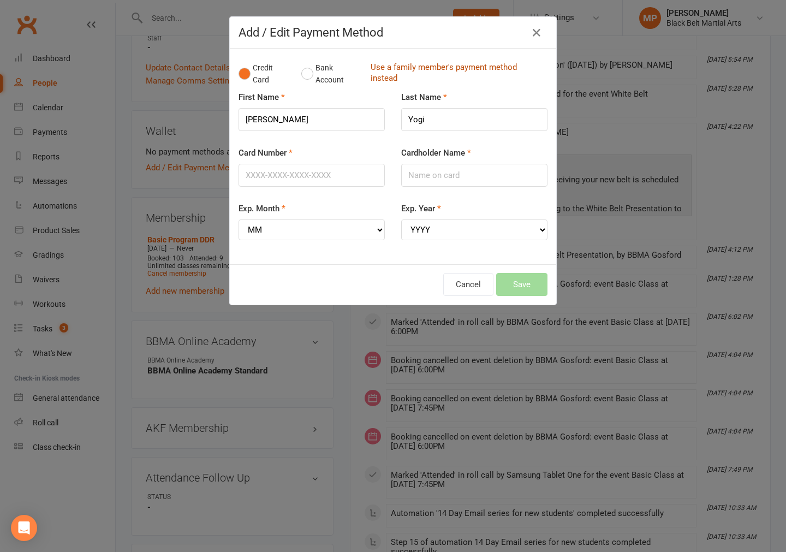
click at [393, 63] on link "Use a family member's payment method instead" at bounding box center [456, 74] width 171 height 25
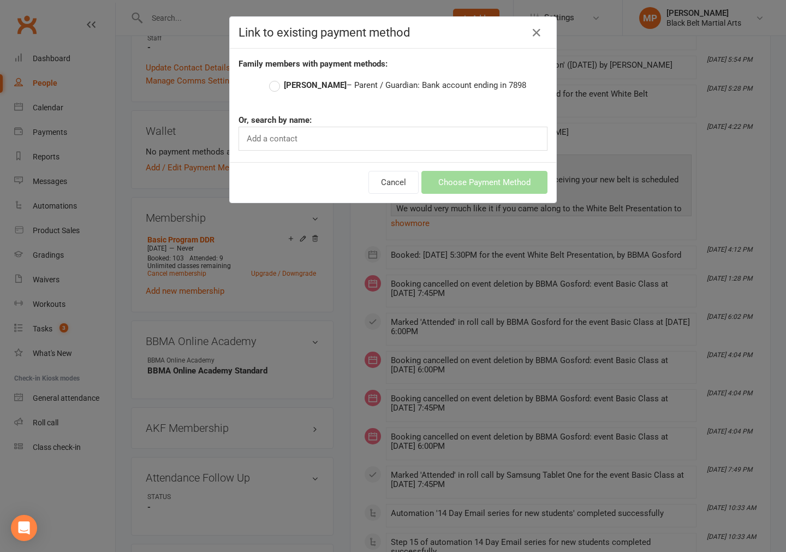
click at [269, 82] on label "[PERSON_NAME] – Parent / Guardian: Bank account ending in 7898" at bounding box center [397, 85] width 257 height 13
click at [269, 79] on input "[PERSON_NAME] – Parent / Guardian: Bank account ending in 7898" at bounding box center [272, 79] width 7 height 0
click at [467, 173] on button "Choose Payment Method" at bounding box center [485, 182] width 126 height 23
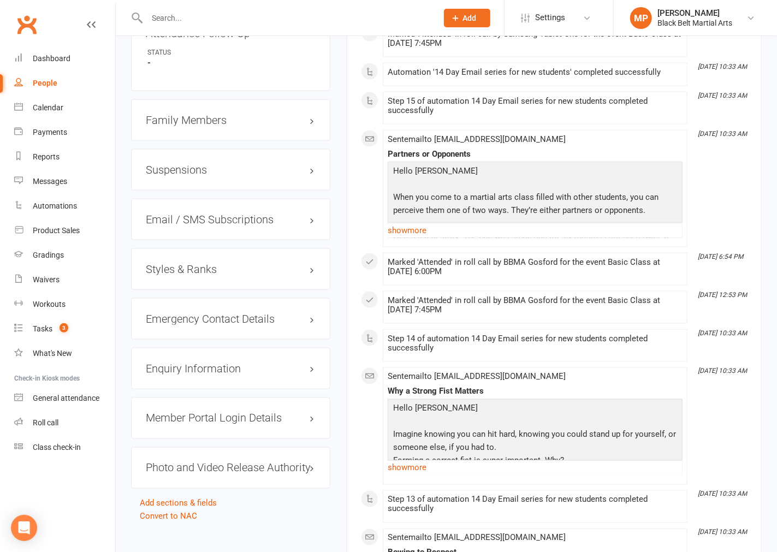
scroll to position [821, 0]
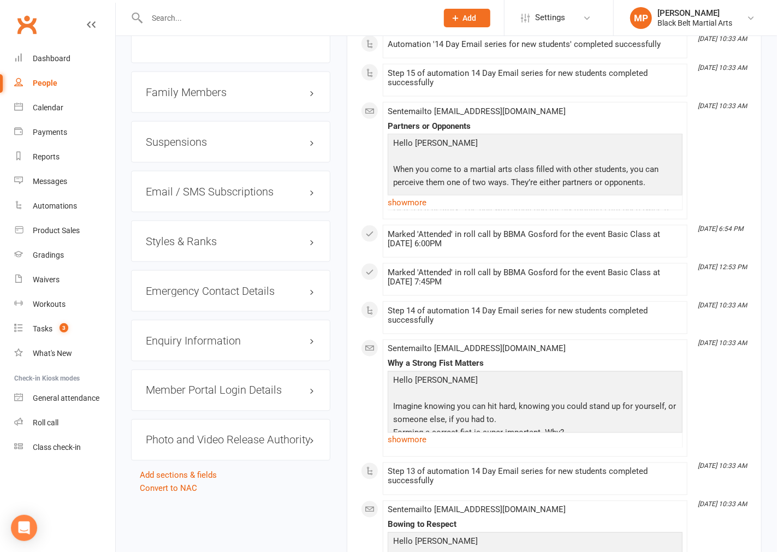
click at [199, 108] on div "Family Members" at bounding box center [230, 92] width 199 height 41
click at [194, 98] on h3 "Family Members" at bounding box center [231, 92] width 170 height 12
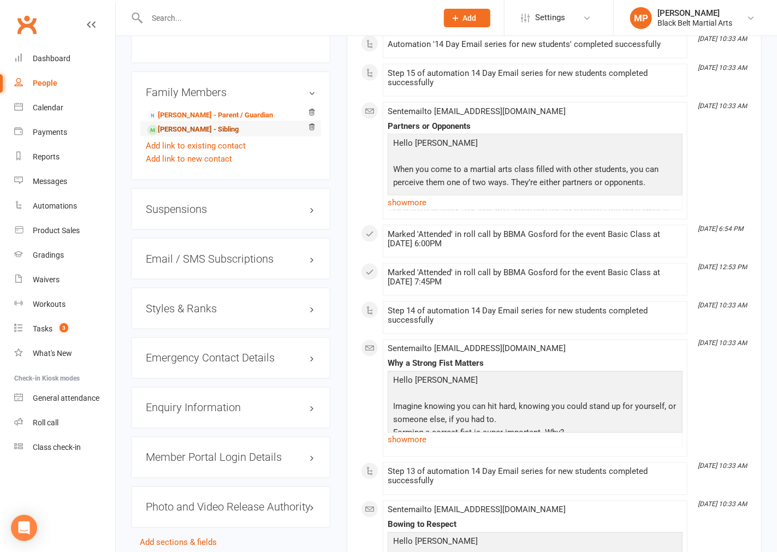
click at [186, 135] on link "[PERSON_NAME] - Sibling" at bounding box center [192, 129] width 91 height 11
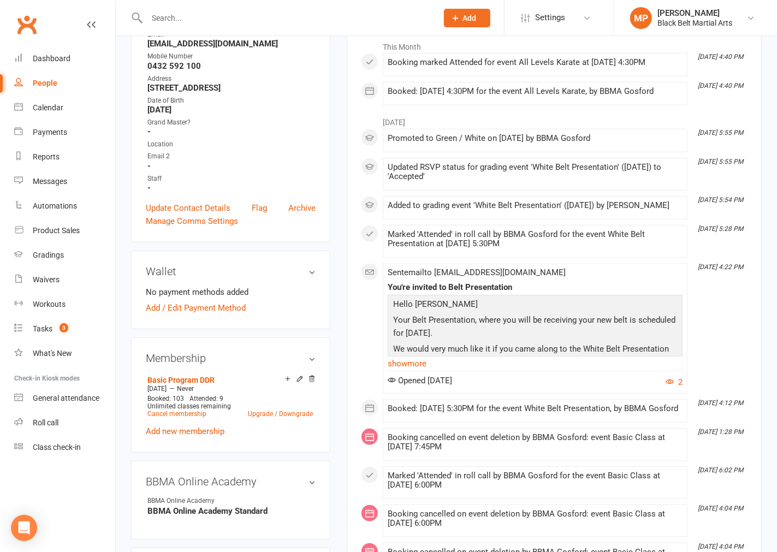
scroll to position [242, 0]
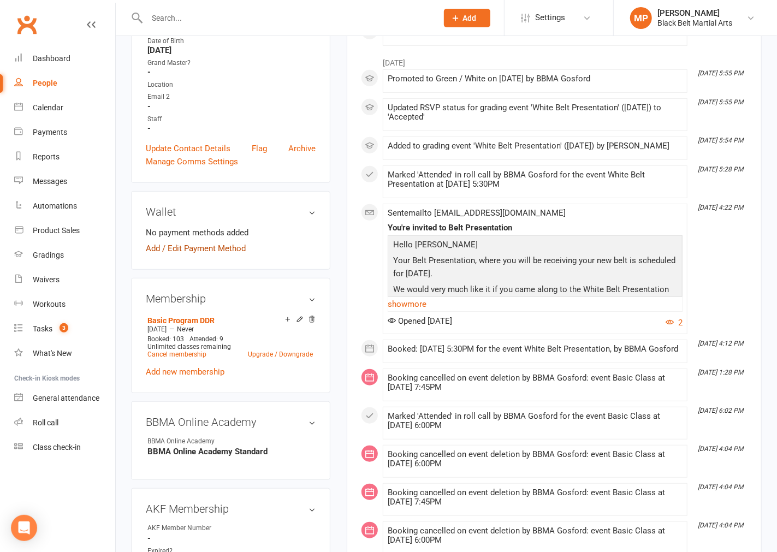
click at [181, 255] on link "Add / Edit Payment Method" at bounding box center [196, 248] width 100 height 13
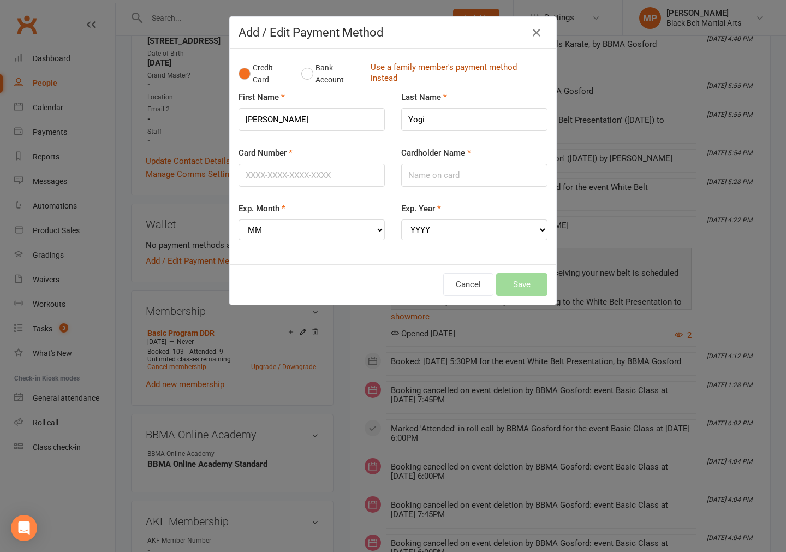
click at [383, 69] on link "Use a family member's payment method instead" at bounding box center [456, 74] width 171 height 25
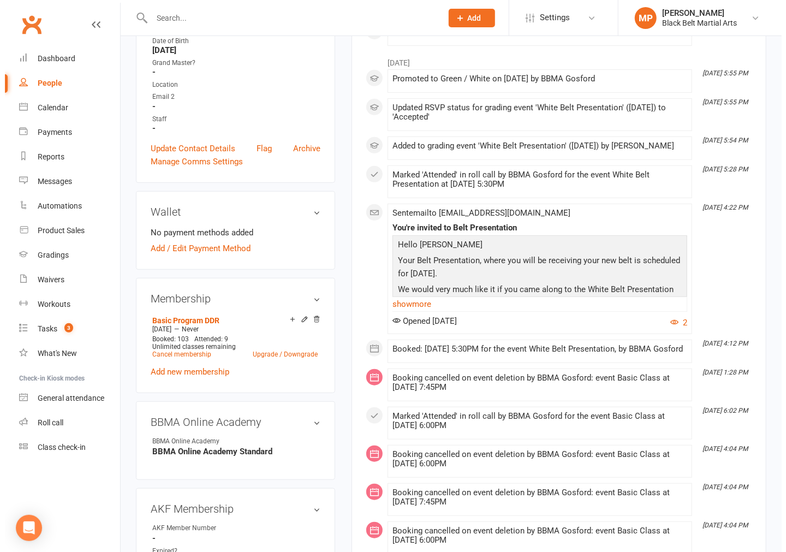
scroll to position [230, 0]
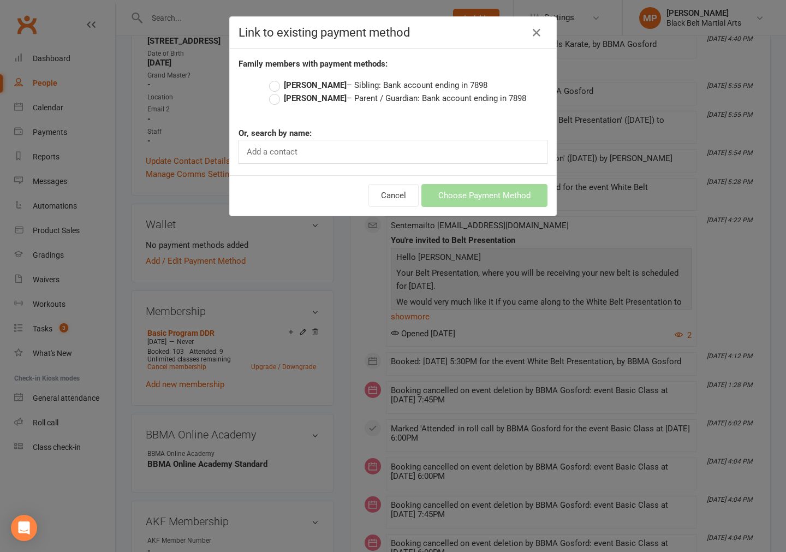
click at [270, 97] on label "[PERSON_NAME] – Parent / Guardian: Bank account ending in 7898" at bounding box center [397, 98] width 257 height 13
click at [270, 92] on input "[PERSON_NAME] – Parent / Guardian: Bank account ending in 7898" at bounding box center [272, 92] width 7 height 0
click at [488, 195] on button "Choose Payment Method" at bounding box center [485, 195] width 126 height 23
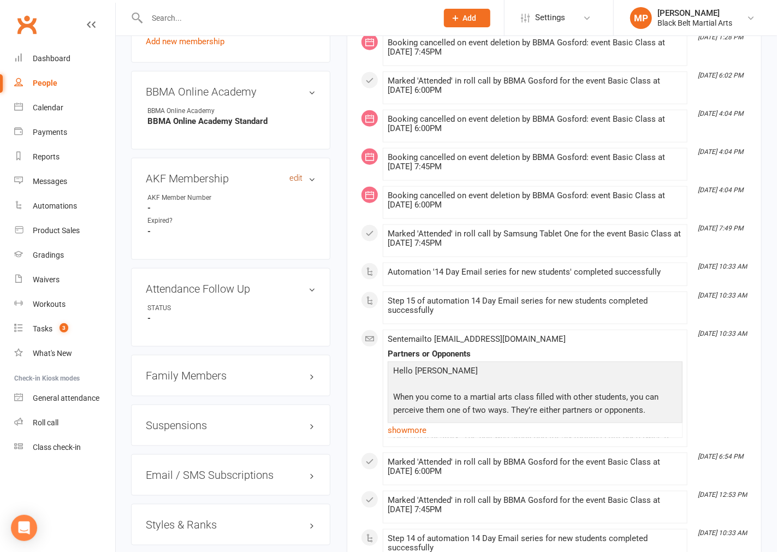
click at [290, 183] on link "edit" at bounding box center [295, 178] width 13 height 9
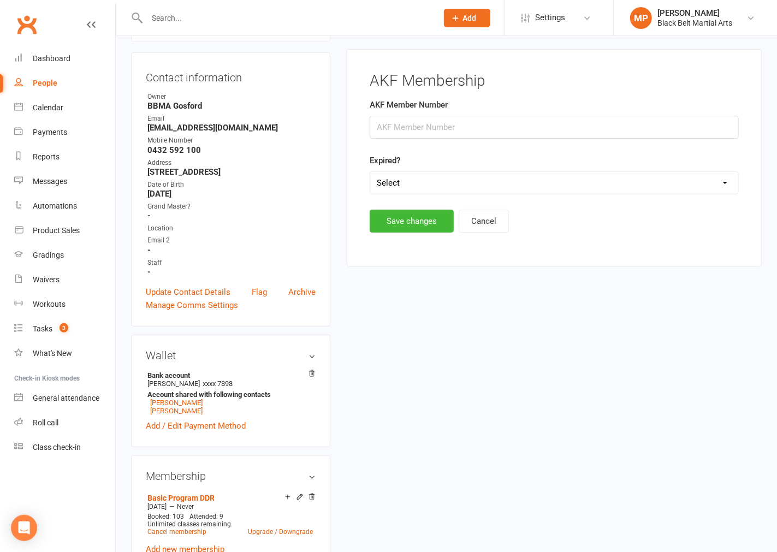
scroll to position [93, 0]
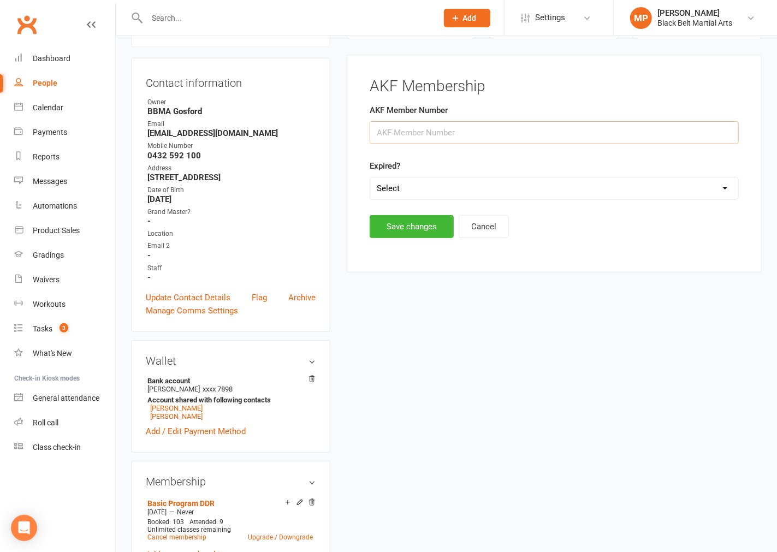
click at [446, 128] on input "string" at bounding box center [554, 132] width 369 height 23
type input "32193"
click at [417, 221] on button "Save changes" at bounding box center [412, 226] width 84 height 23
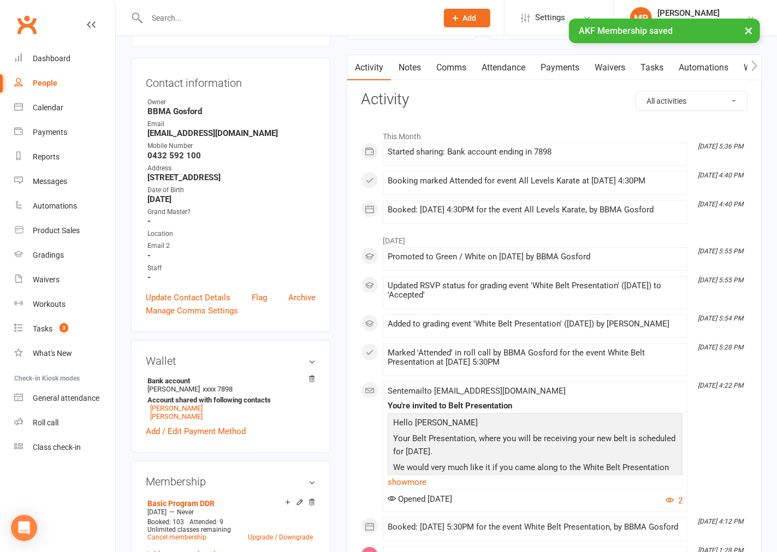
click at [198, 16] on input "text" at bounding box center [287, 17] width 286 height 15
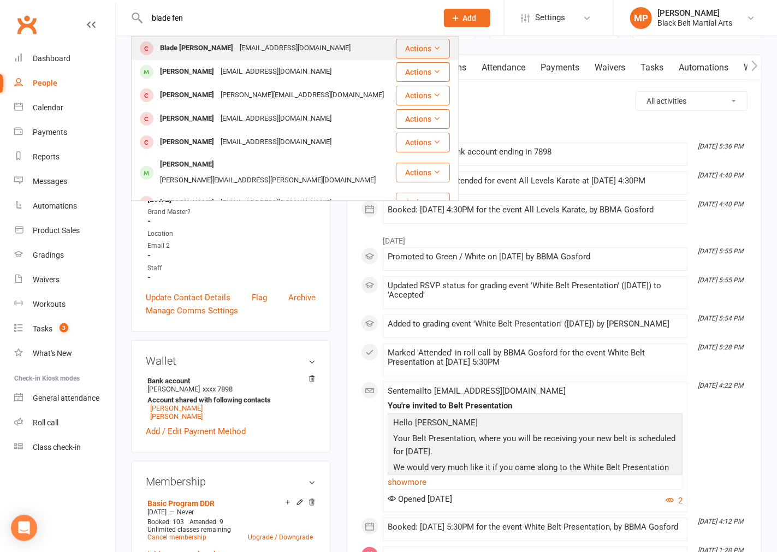
type input "blade fen"
click at [164, 51] on div "Blade [PERSON_NAME]" at bounding box center [197, 48] width 80 height 16
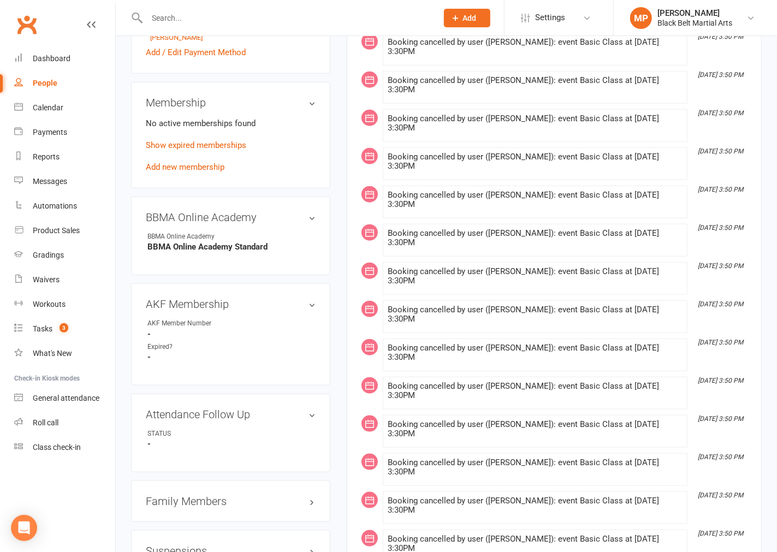
scroll to position [485, 0]
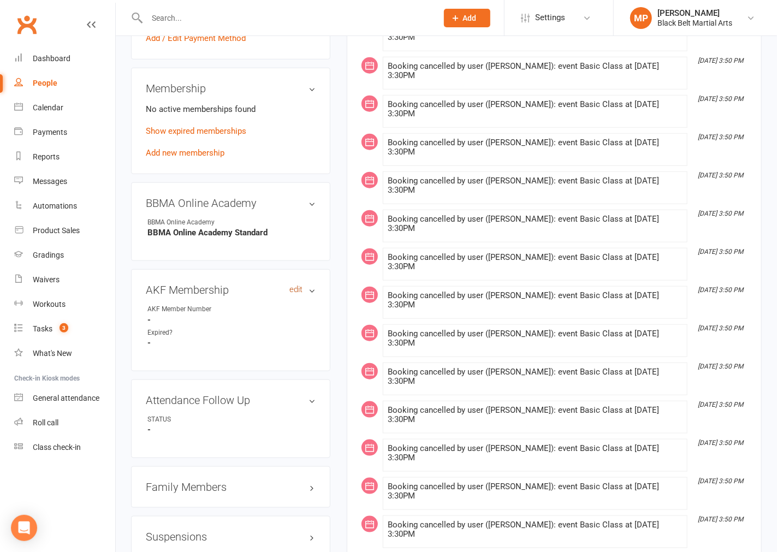
click at [294, 290] on link "edit" at bounding box center [295, 289] width 13 height 9
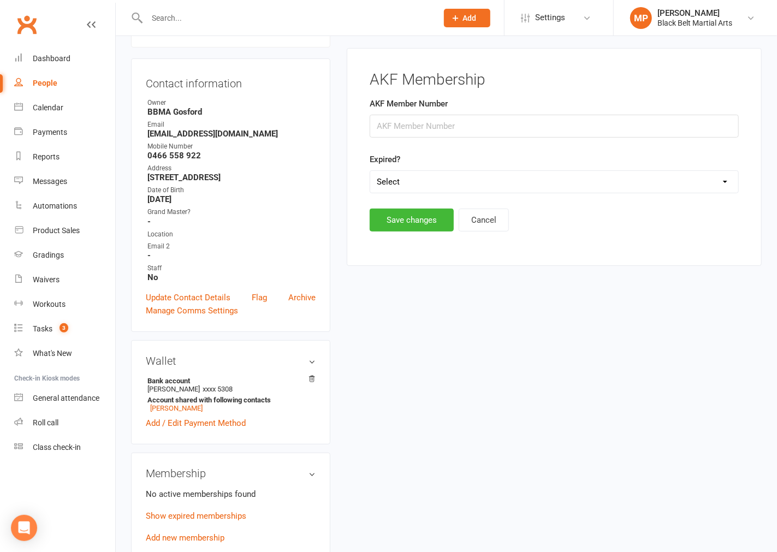
scroll to position [93, 0]
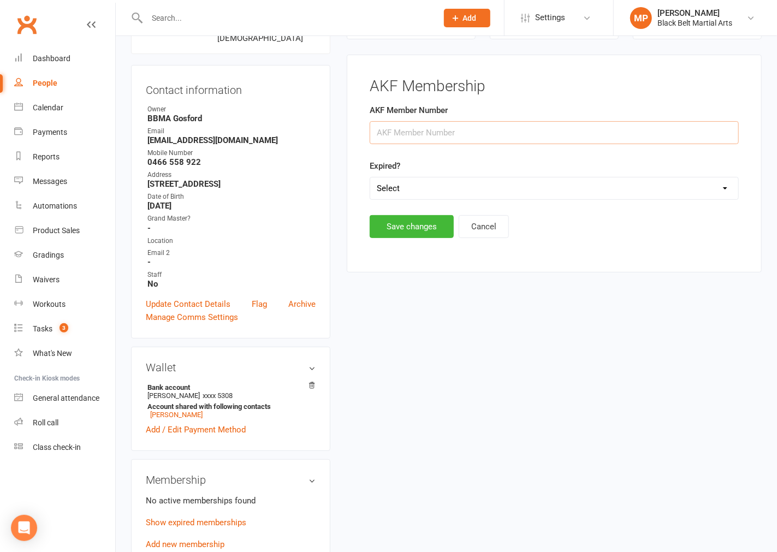
click at [453, 137] on input "string" at bounding box center [554, 132] width 369 height 23
type input "32140"
click at [395, 225] on button "Save changes" at bounding box center [412, 226] width 84 height 23
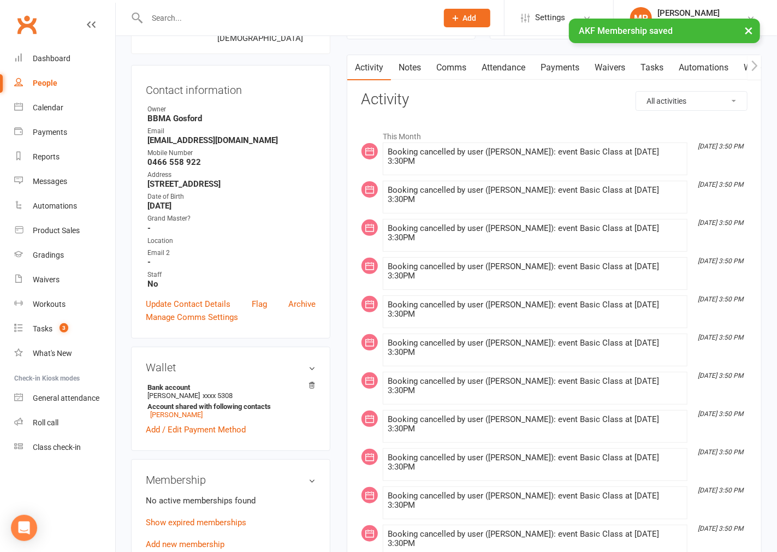
click at [161, 14] on input "text" at bounding box center [287, 17] width 286 height 15
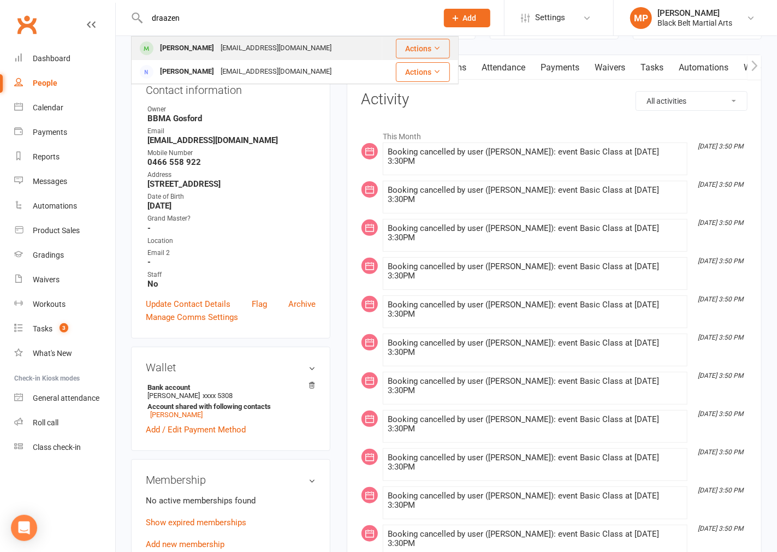
type input "draazen"
click at [200, 50] on div "[PERSON_NAME]" at bounding box center [187, 48] width 61 height 16
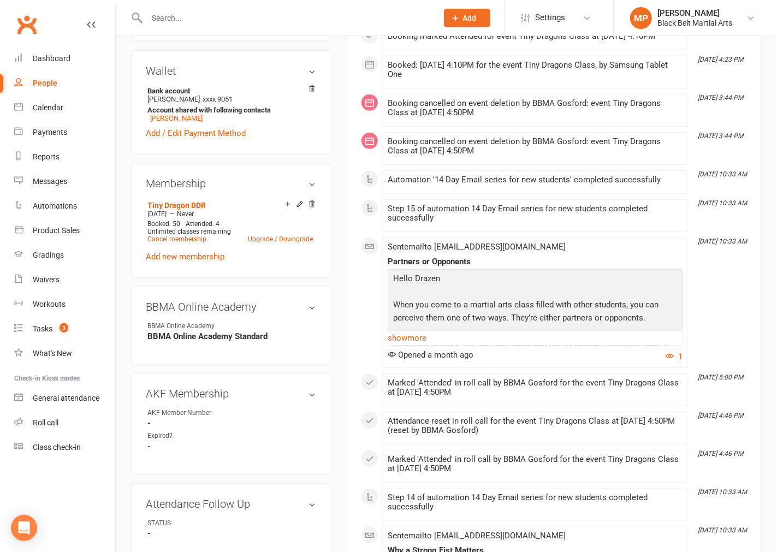
scroll to position [424, 0]
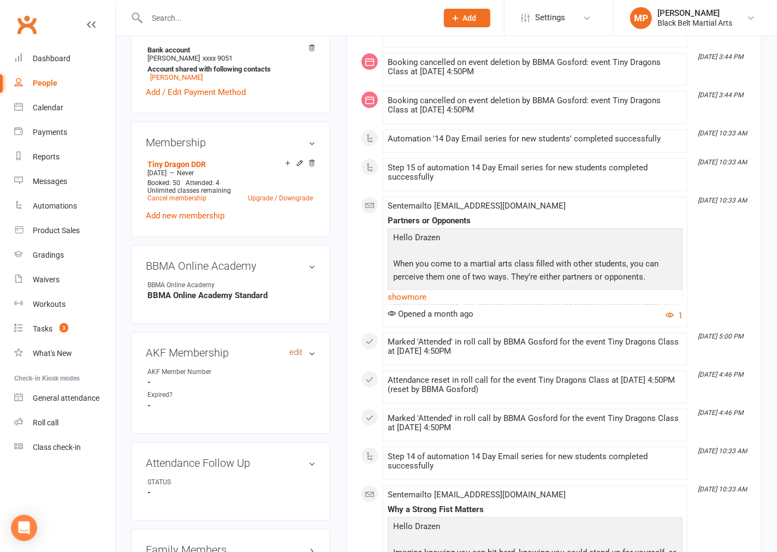
click at [291, 352] on link "edit" at bounding box center [295, 352] width 13 height 9
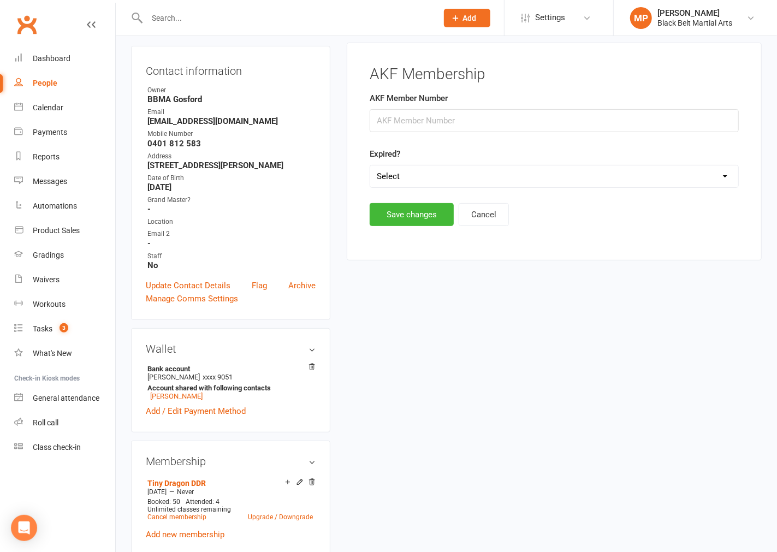
scroll to position [93, 0]
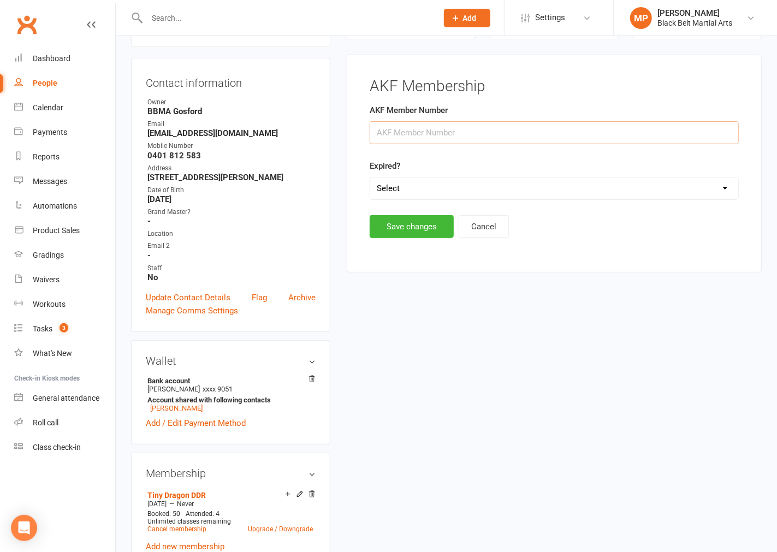
click at [431, 132] on input "string" at bounding box center [554, 132] width 369 height 23
type input "32131"
click at [407, 227] on button "Save changes" at bounding box center [412, 226] width 84 height 23
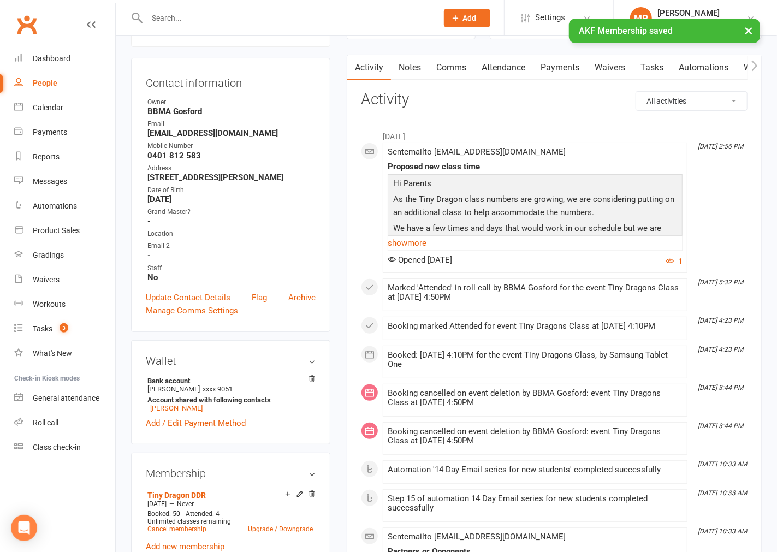
scroll to position [0, 0]
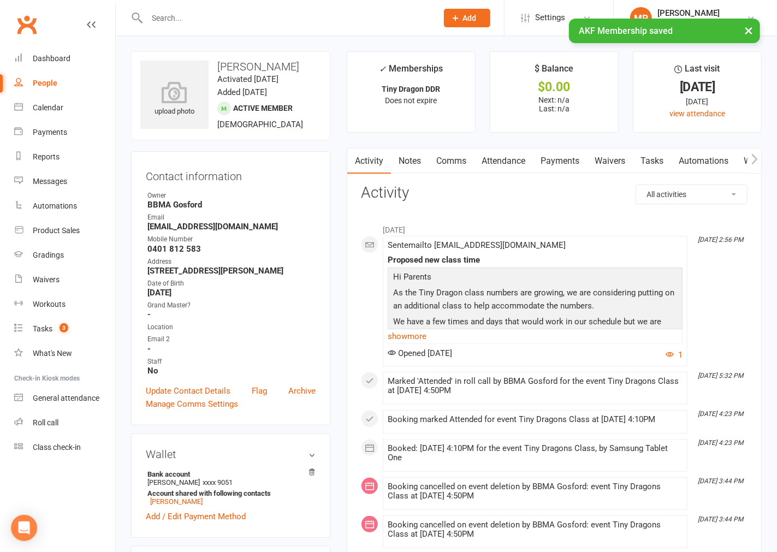
click at [159, 16] on input "text" at bounding box center [287, 17] width 286 height 15
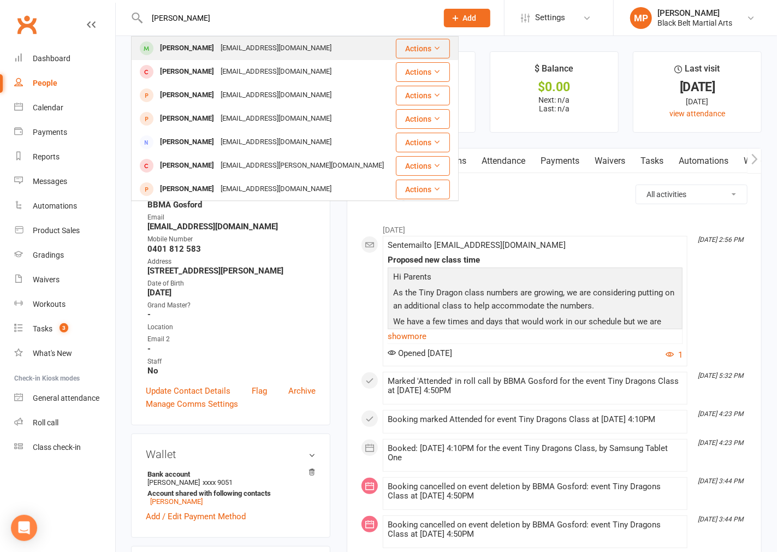
type input "[PERSON_NAME]"
click at [191, 51] on div "[PERSON_NAME]" at bounding box center [187, 48] width 61 height 16
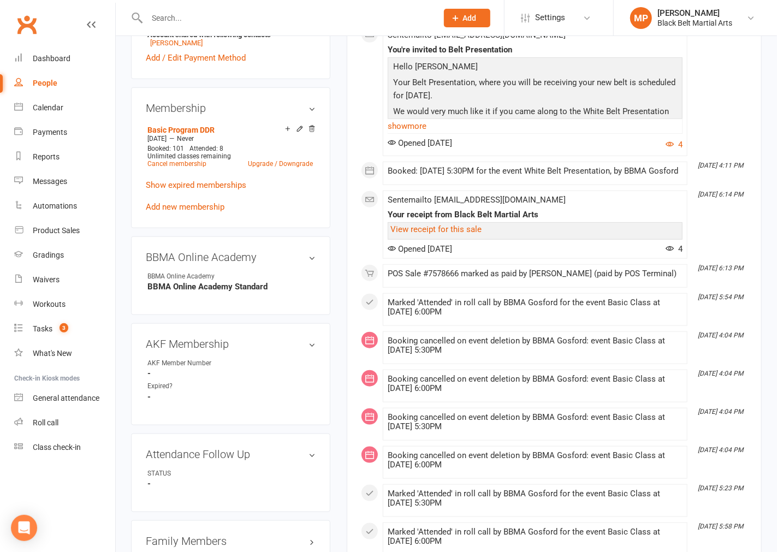
scroll to position [485, 0]
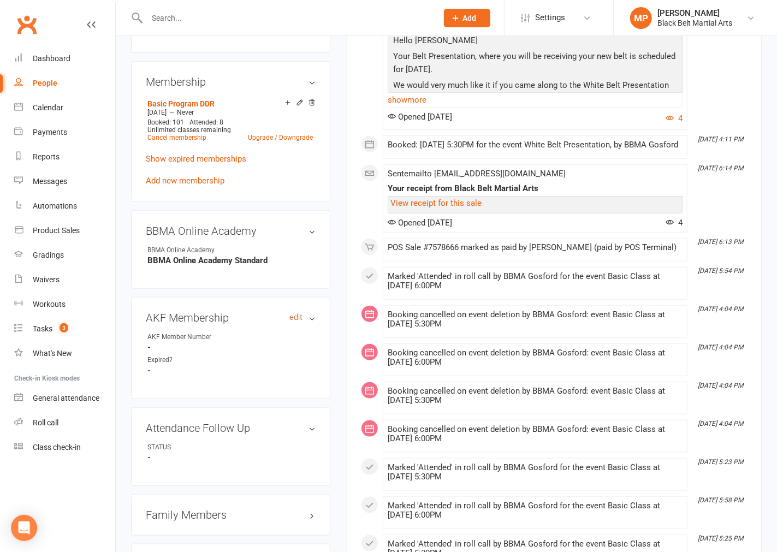
click at [293, 315] on link "edit" at bounding box center [295, 317] width 13 height 9
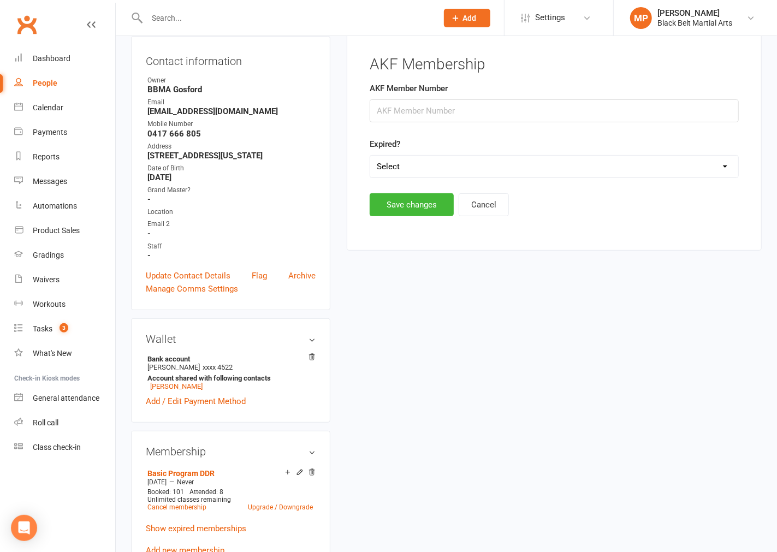
scroll to position [93, 0]
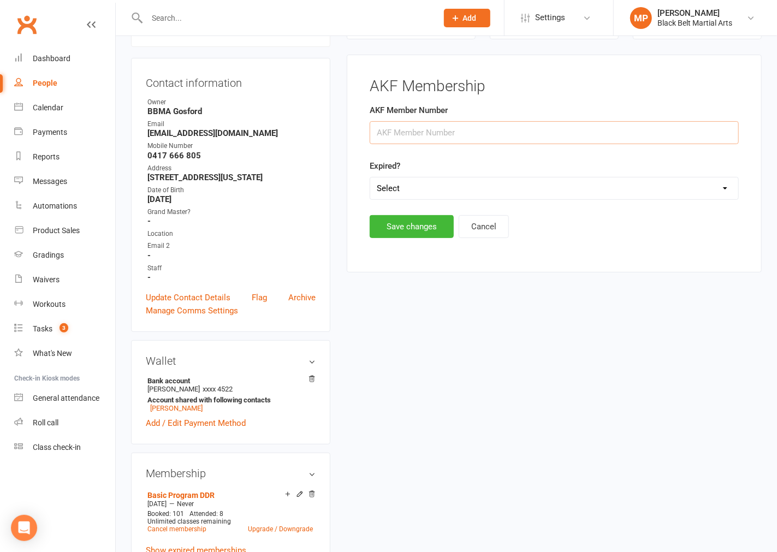
click at [443, 132] on input "string" at bounding box center [554, 132] width 369 height 23
type input "32121"
click at [413, 226] on button "Save changes" at bounding box center [412, 226] width 84 height 23
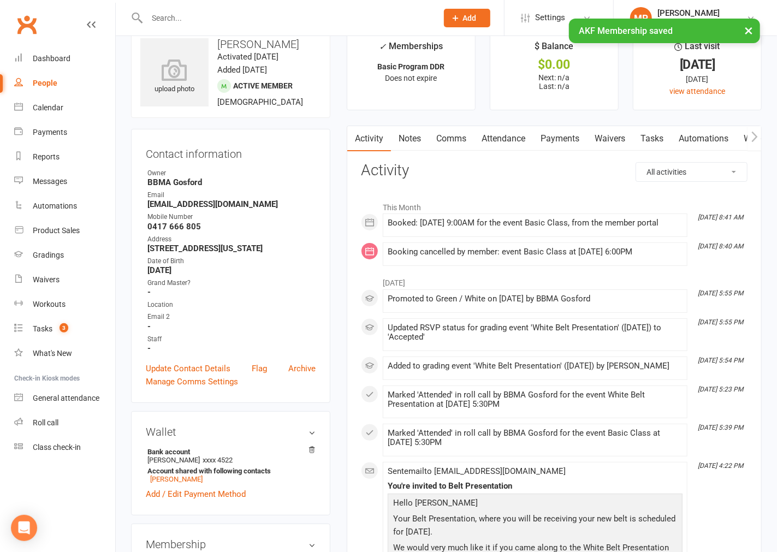
scroll to position [0, 0]
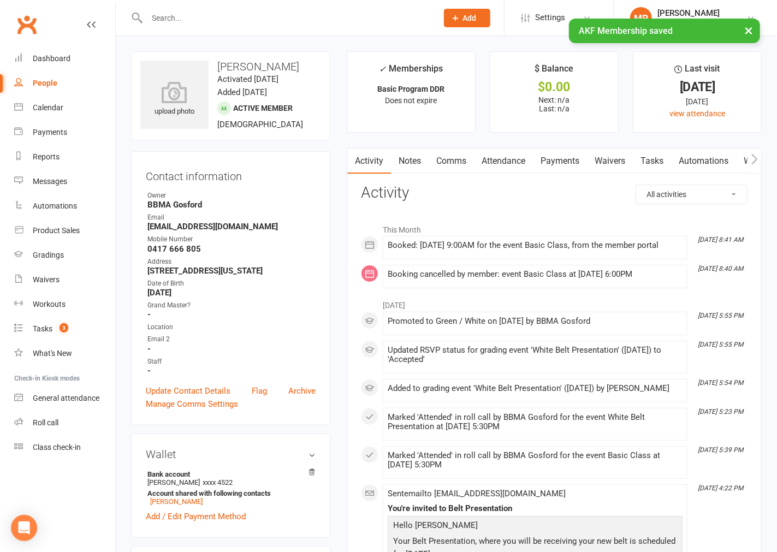
click at [177, 11] on input "text" at bounding box center [287, 17] width 286 height 15
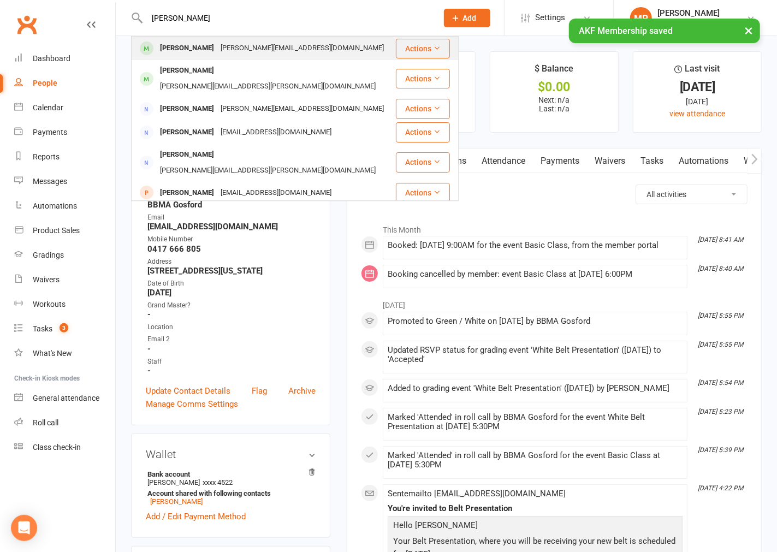
type input "[PERSON_NAME]"
click at [187, 51] on div "[PERSON_NAME]" at bounding box center [187, 48] width 61 height 16
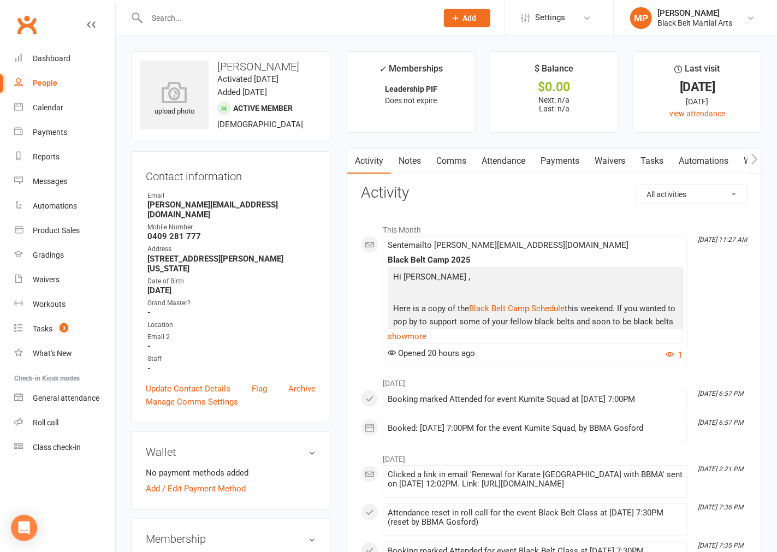
click at [227, 23] on input "text" at bounding box center [287, 17] width 286 height 15
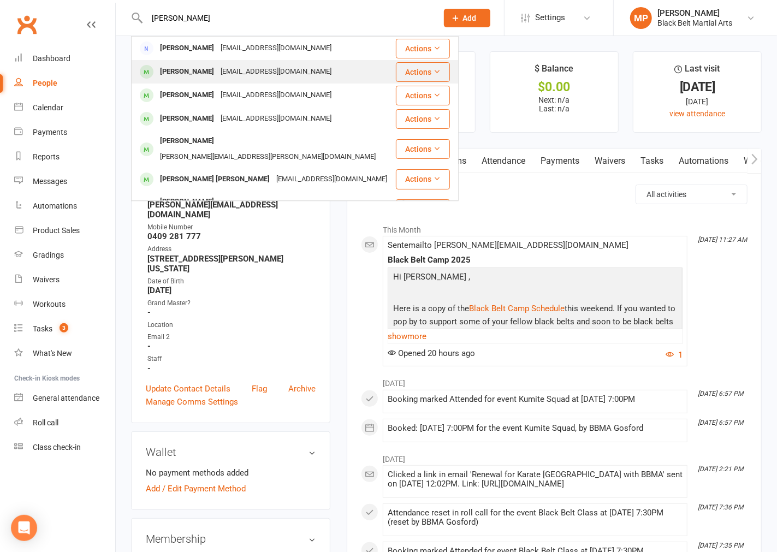
type input "[PERSON_NAME]"
click at [186, 76] on div "[PERSON_NAME]" at bounding box center [187, 72] width 61 height 16
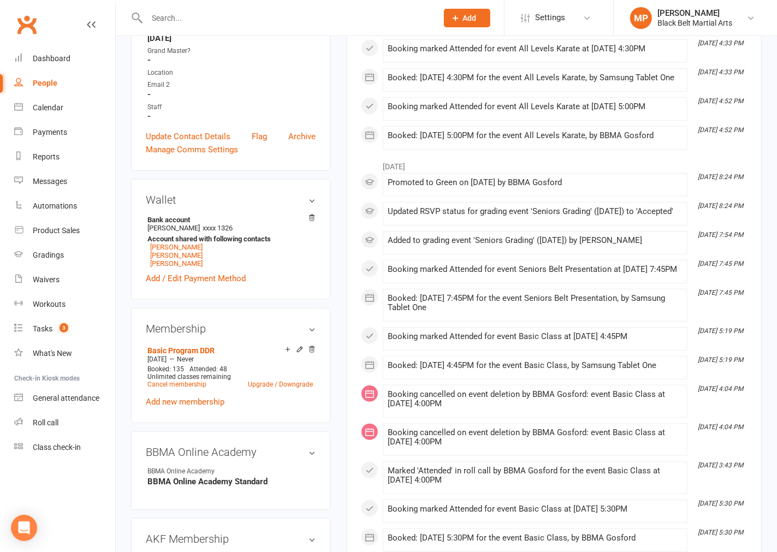
scroll to position [364, 0]
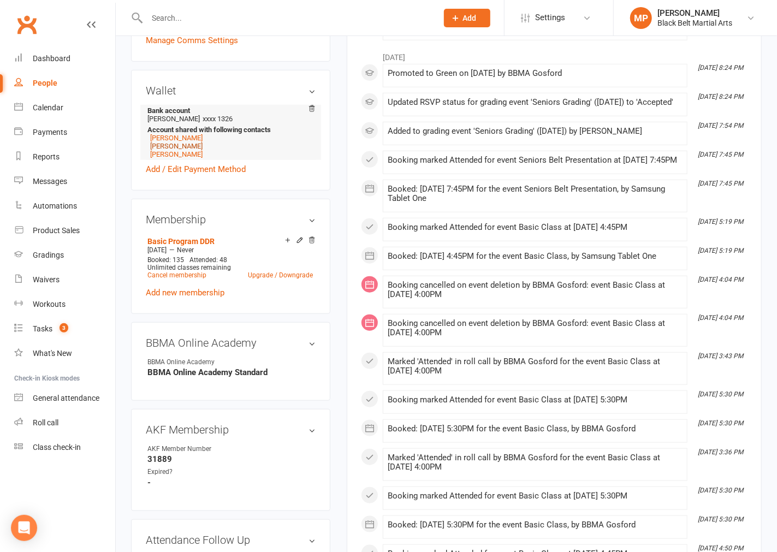
click at [165, 146] on link "[PERSON_NAME]" at bounding box center [176, 146] width 52 height 8
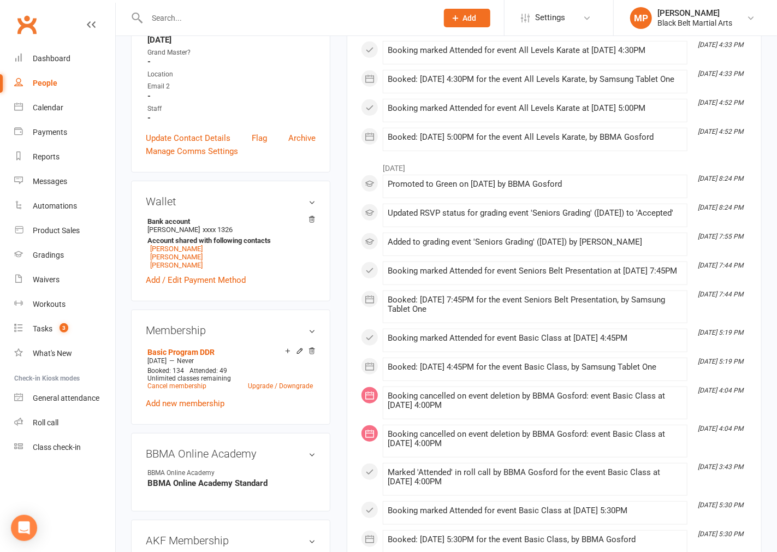
scroll to position [242, 0]
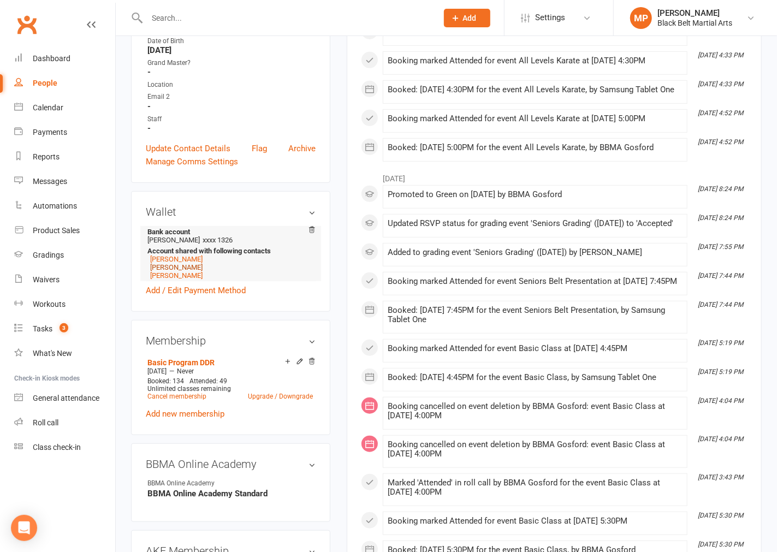
click at [164, 266] on link "[PERSON_NAME]" at bounding box center [176, 267] width 52 height 8
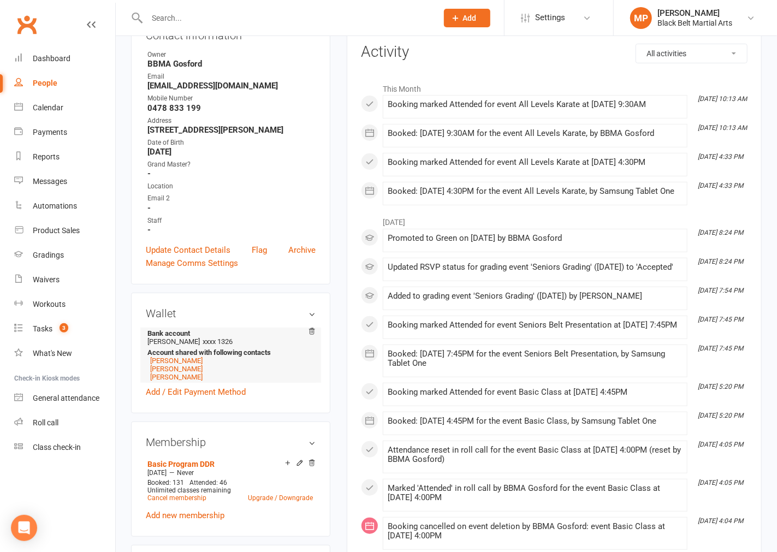
scroll to position [485, 0]
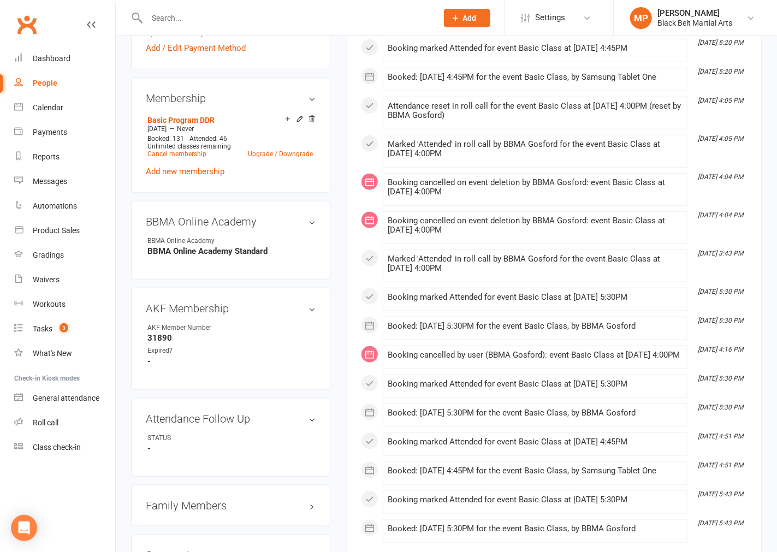
click at [329, 71] on aside "upload photo [PERSON_NAME] Activated [DATE] Added [DATE] Active member [DEMOGRA…" at bounding box center [230, 237] width 199 height 1342
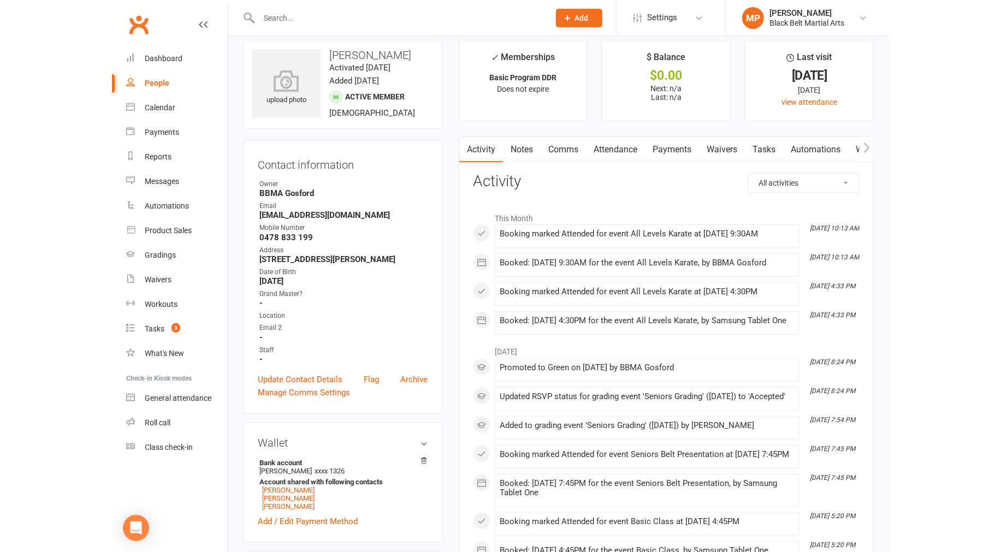
scroll to position [0, 0]
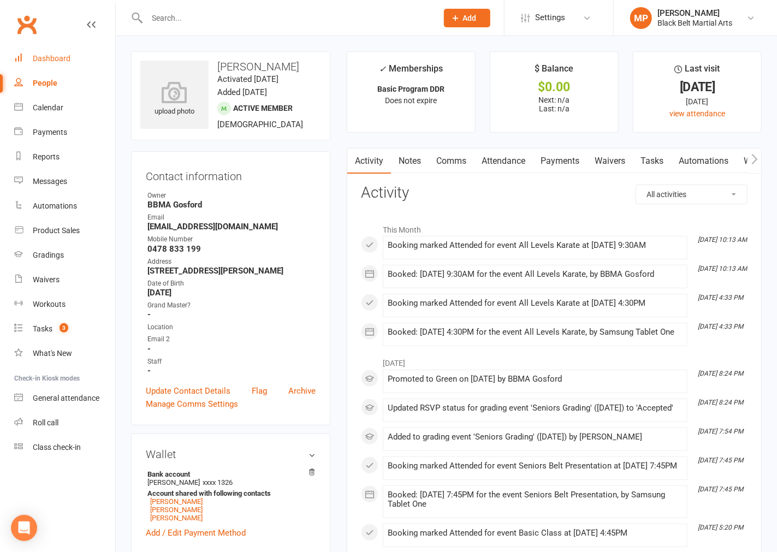
click at [55, 56] on div "Dashboard" at bounding box center [52, 58] width 38 height 9
